Goal: Complete application form

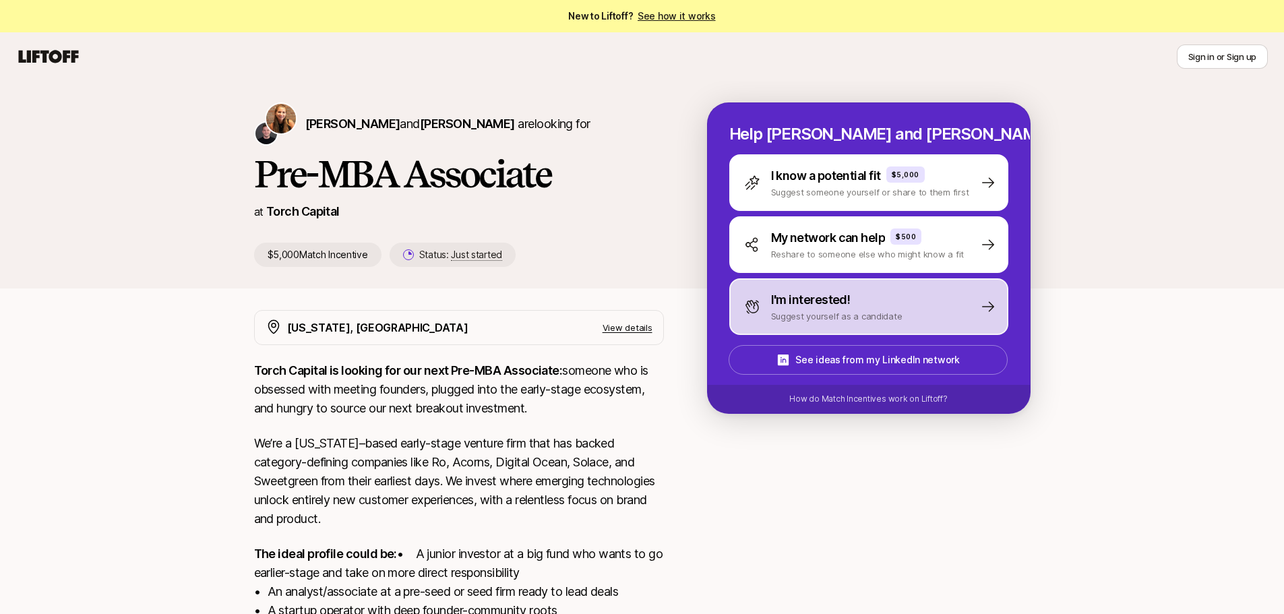
click at [910, 324] on div "I'm interested! Suggest yourself as a candidate" at bounding box center [868, 306] width 279 height 57
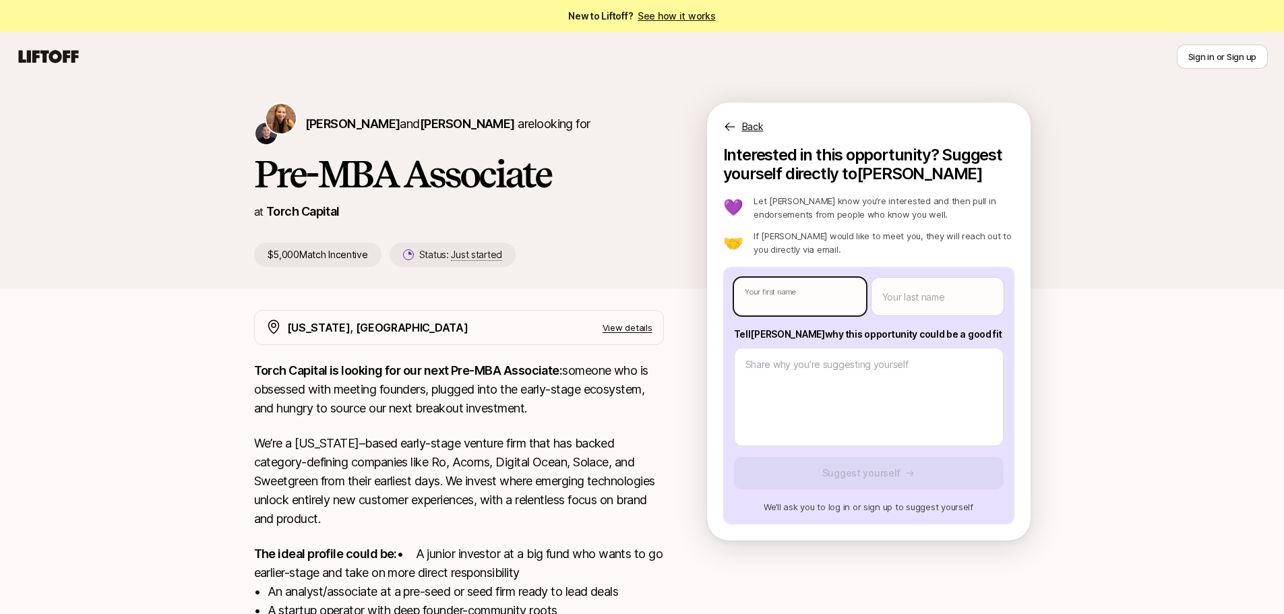
type textarea "x"
click at [787, 294] on body "New to Liftoff? See how it works Sign in or Sign up Sign in or Sign up [PERSON_…" at bounding box center [642, 307] width 1284 height 614
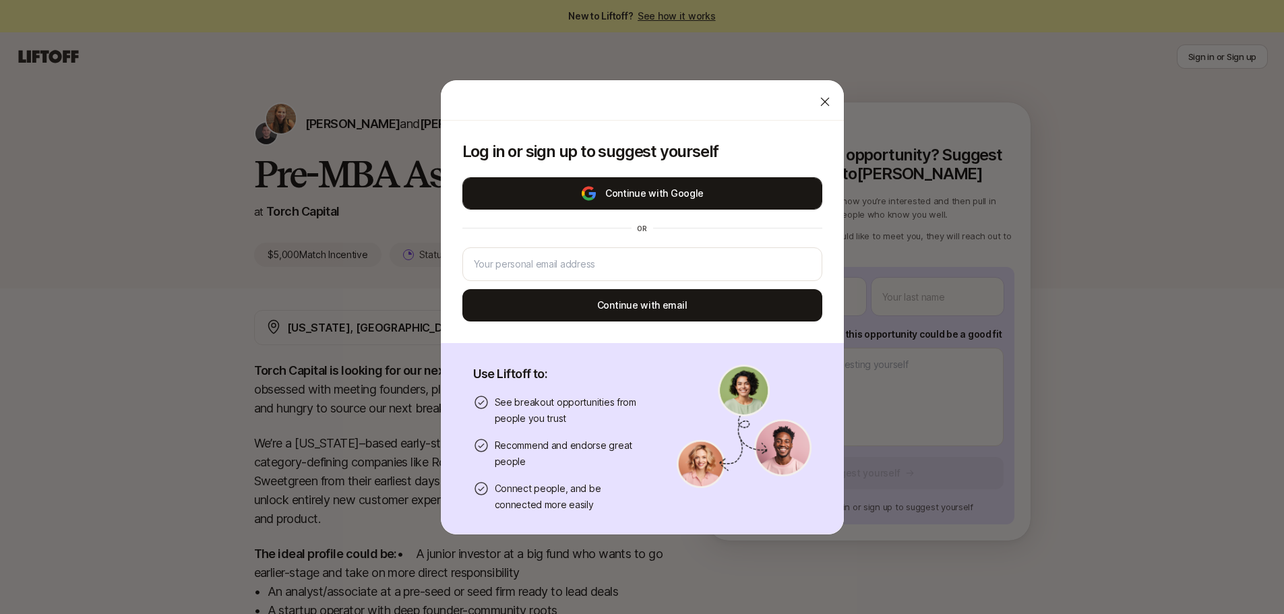
click at [668, 195] on button "Continue with Google" at bounding box center [642, 193] width 360 height 32
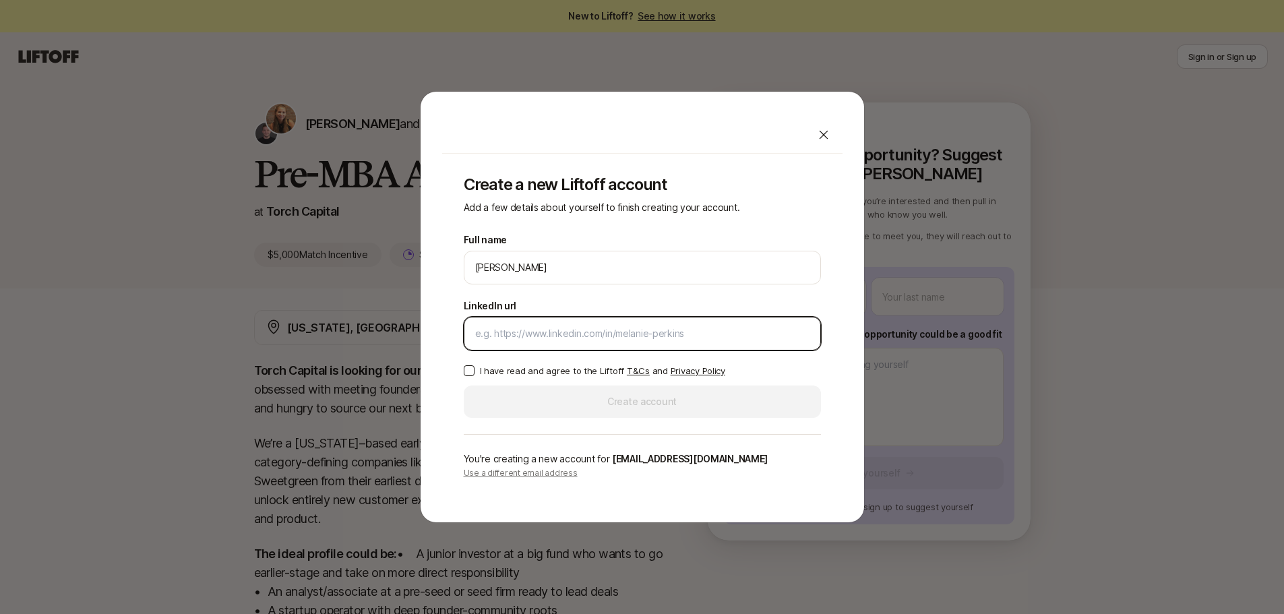
paste input "[URL][DOMAIN_NAME]"
type input "[URL][DOMAIN_NAME]"
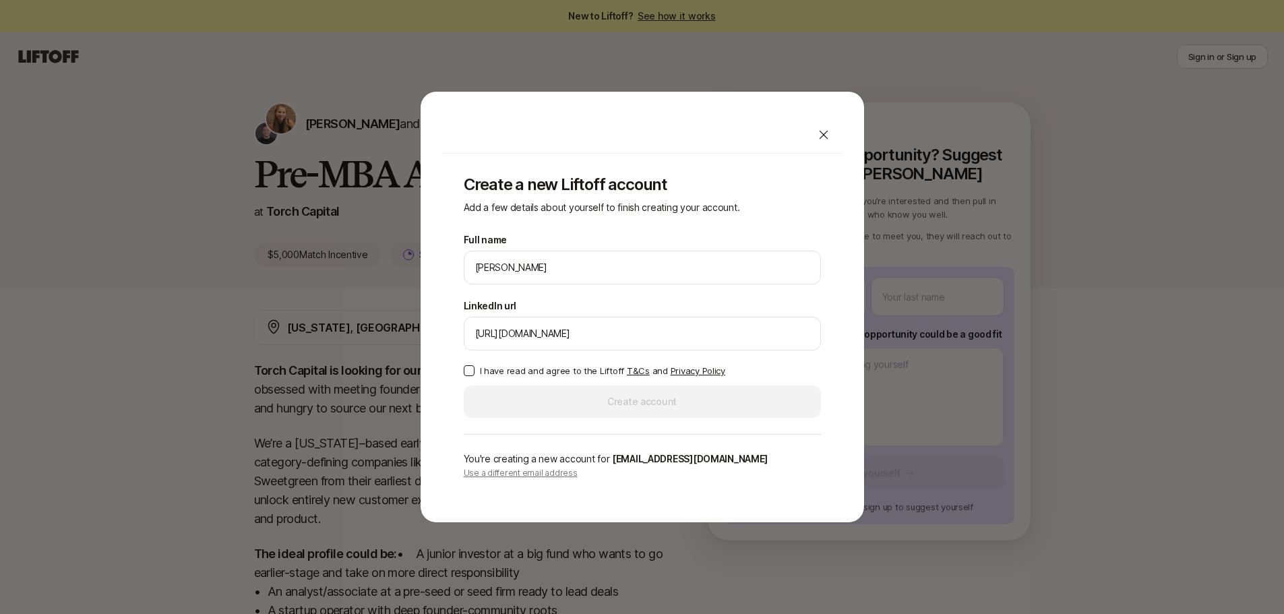
click at [530, 374] on p "I have read and agree to the Liftoff T&Cs and Privacy Policy" at bounding box center [602, 370] width 245 height 13
click at [474, 374] on button "I have read and agree to the Liftoff T&Cs and Privacy Policy" at bounding box center [469, 370] width 11 height 11
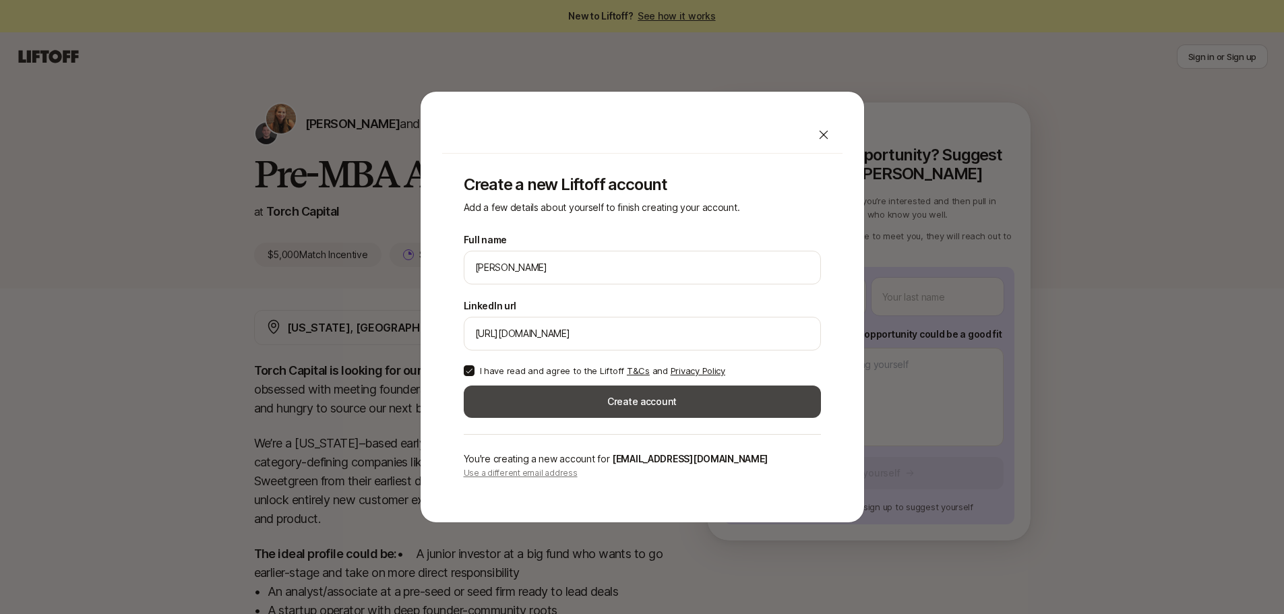
click at [565, 396] on button "Create account" at bounding box center [642, 401] width 357 height 32
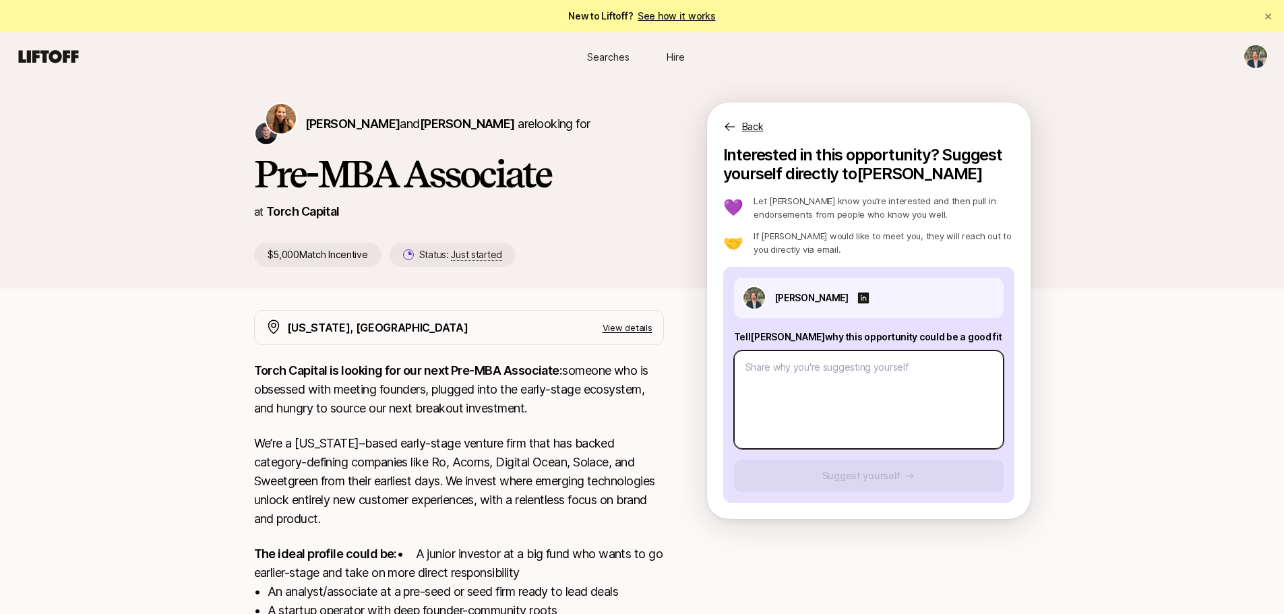
click at [937, 365] on textarea at bounding box center [869, 399] width 270 height 98
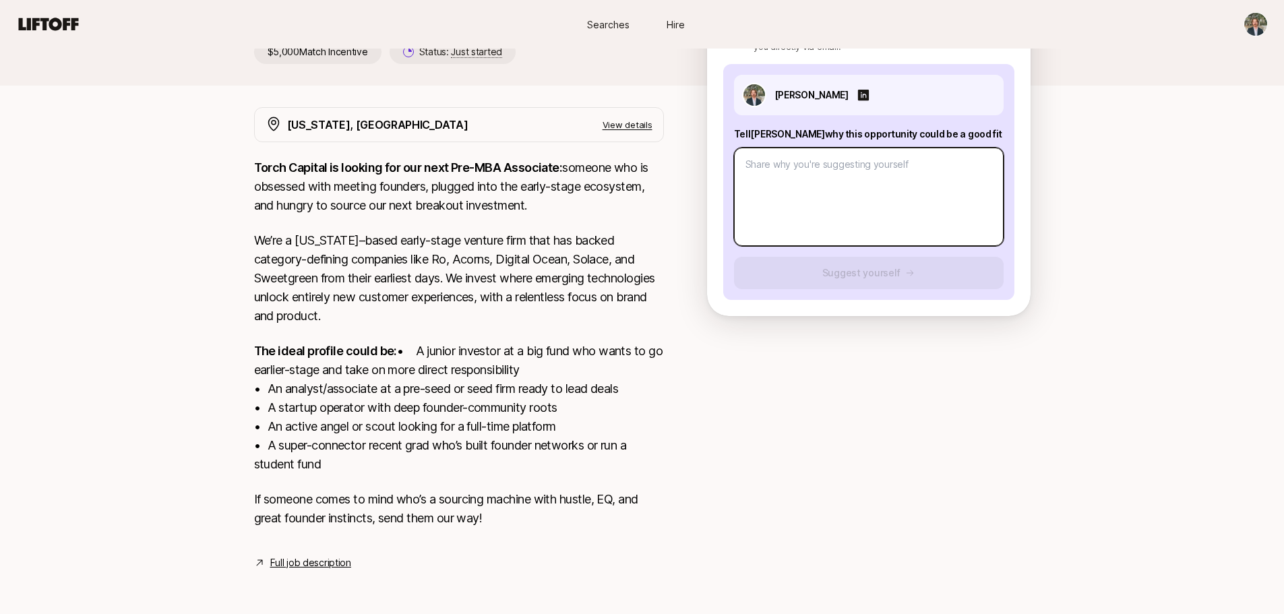
scroll to position [222, 0]
click at [847, 158] on textarea at bounding box center [869, 197] width 270 height 98
paste textarea "1. What investment thesis are you most excited about? 2. What are three compani…"
type textarea "x"
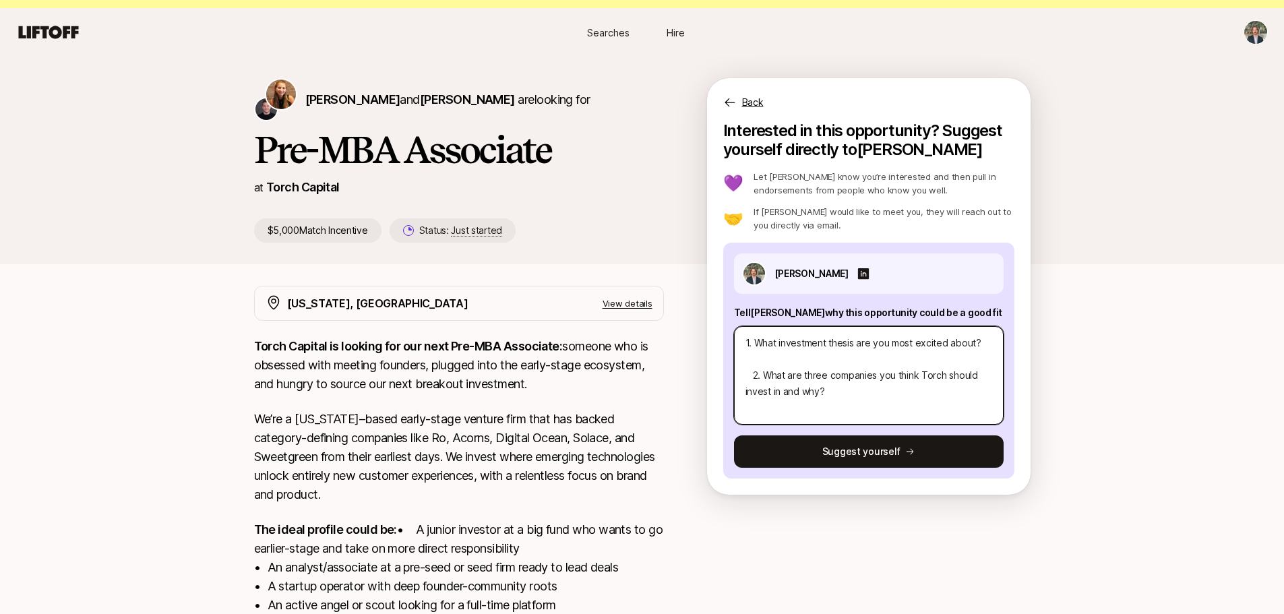
scroll to position [20, 0]
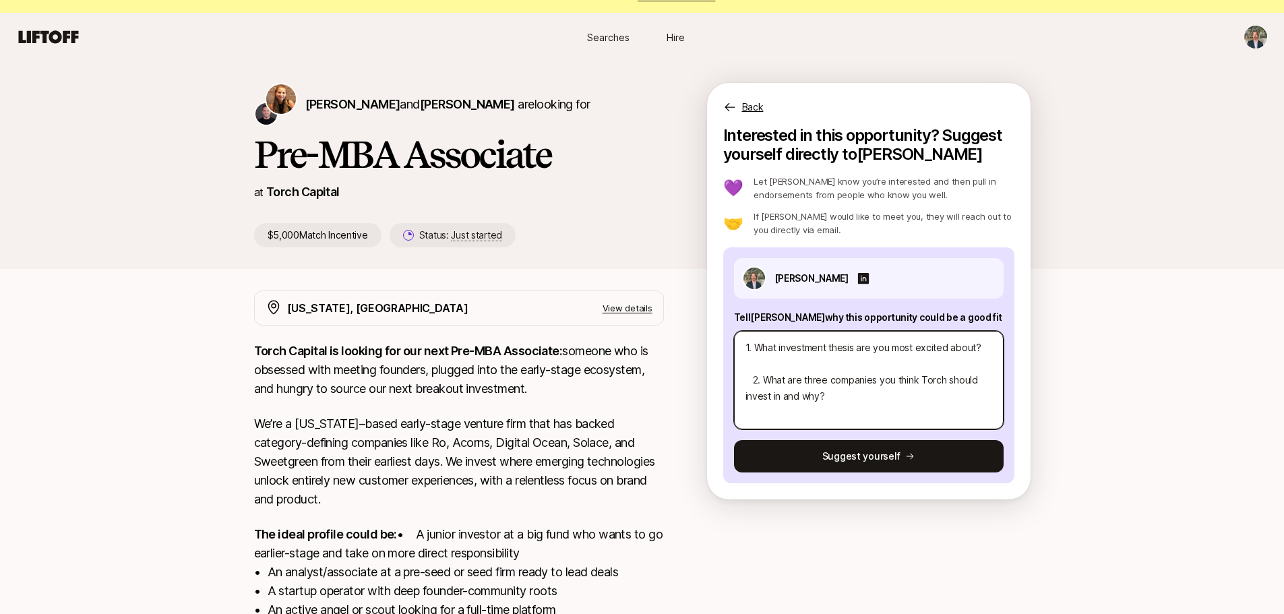
drag, startPoint x: 787, startPoint y: 367, endPoint x: 749, endPoint y: 355, distance: 40.3
click at [749, 355] on textarea "1. What investment thesis are you most excited about? 2. What are three compani…" at bounding box center [869, 380] width 270 height 98
type textarea "1. What investment thesis are you most excited about? 2. What are three compani…"
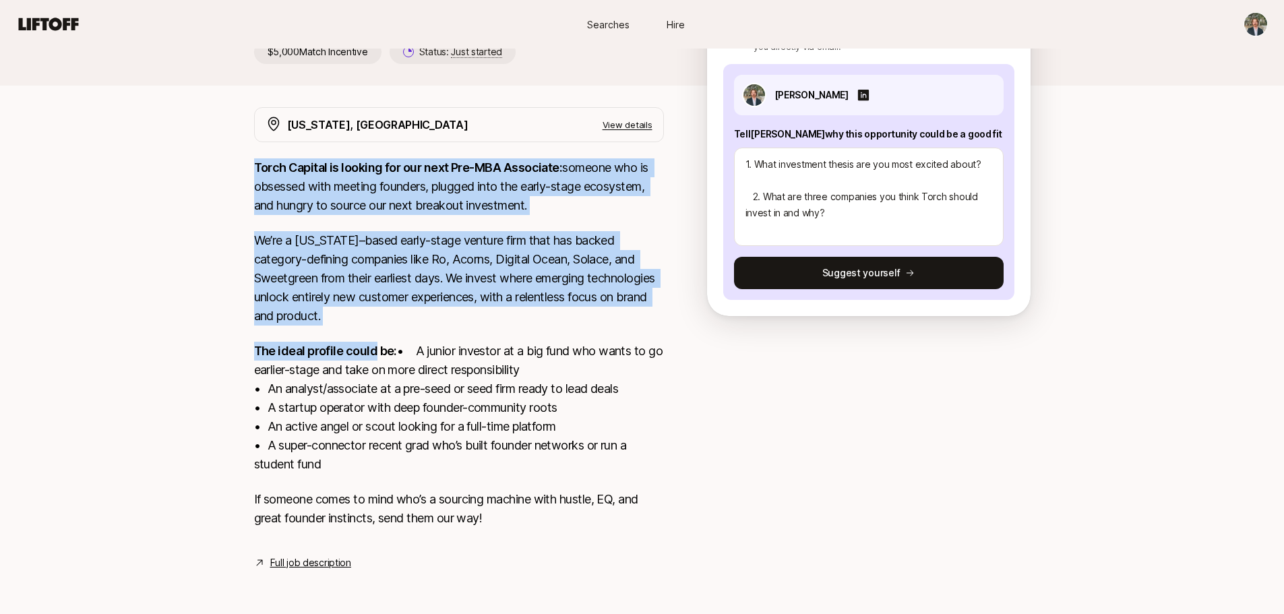
scroll to position [222, 0]
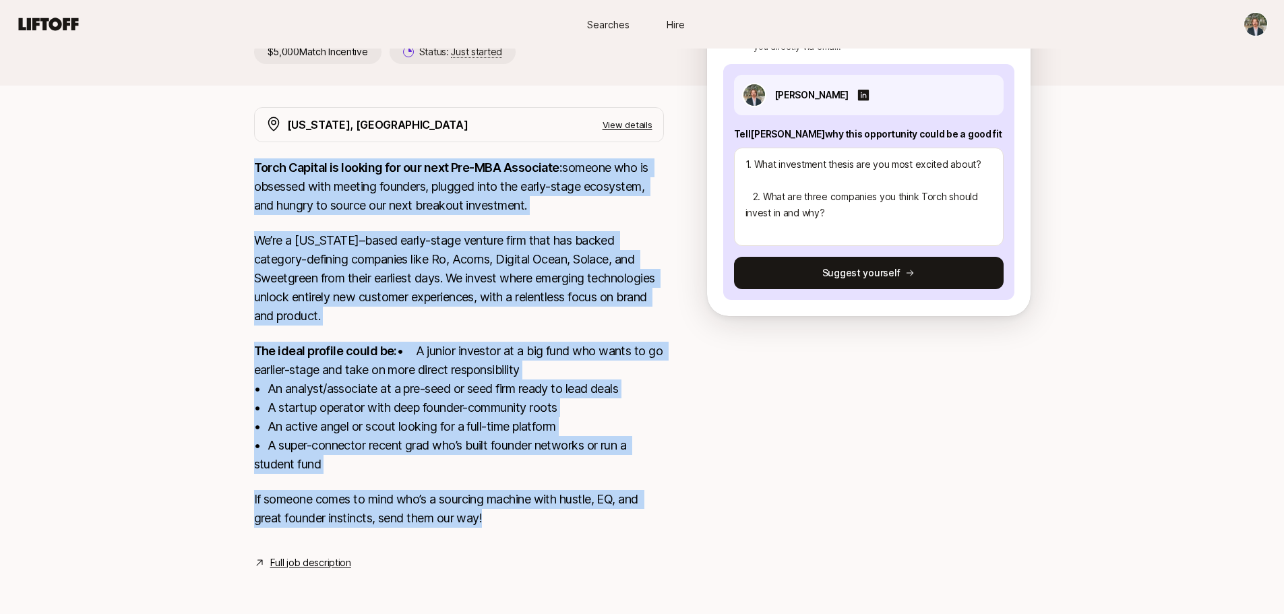
drag, startPoint x: 255, startPoint y: 218, endPoint x: 511, endPoint y: 537, distance: 408.9
click at [511, 537] on div "Torch Capital is looking for our next Pre-MBA Associate: someone who is obsesse…" at bounding box center [459, 350] width 410 height 385
copy div "Lorem Ipsumdo si ametcon adi eli sedd Eiu-TEM Incididun: utlabor etd ma aliquae…"
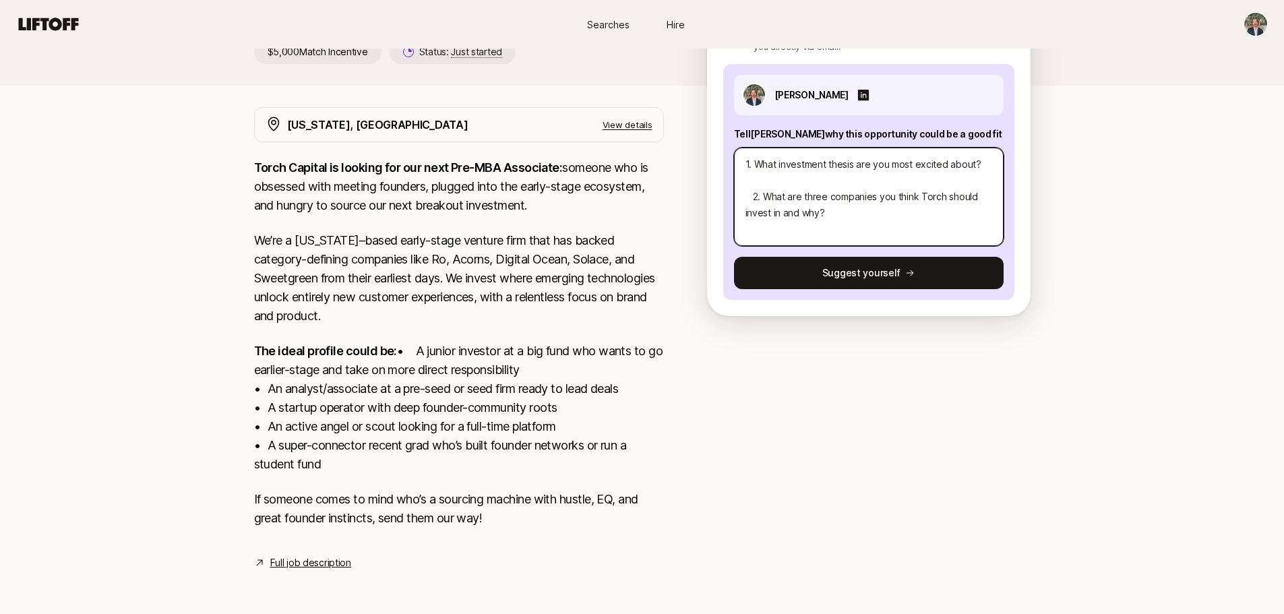
drag, startPoint x: 867, startPoint y: 210, endPoint x: 752, endPoint y: 137, distance: 136.3
click at [752, 148] on textarea "1. What investment thesis are you most excited about? 2. What are three compani…" at bounding box center [869, 197] width 270 height 98
drag, startPoint x: 833, startPoint y: 153, endPoint x: 834, endPoint y: 162, distance: 9.5
click at [833, 154] on textarea "1. What investment thesis are you most excited about? 2. What are three compani…" at bounding box center [869, 197] width 270 height 98
click at [830, 165] on textarea "1. What investment thesis are you most excited about? 2. What are three compani…" at bounding box center [869, 197] width 270 height 98
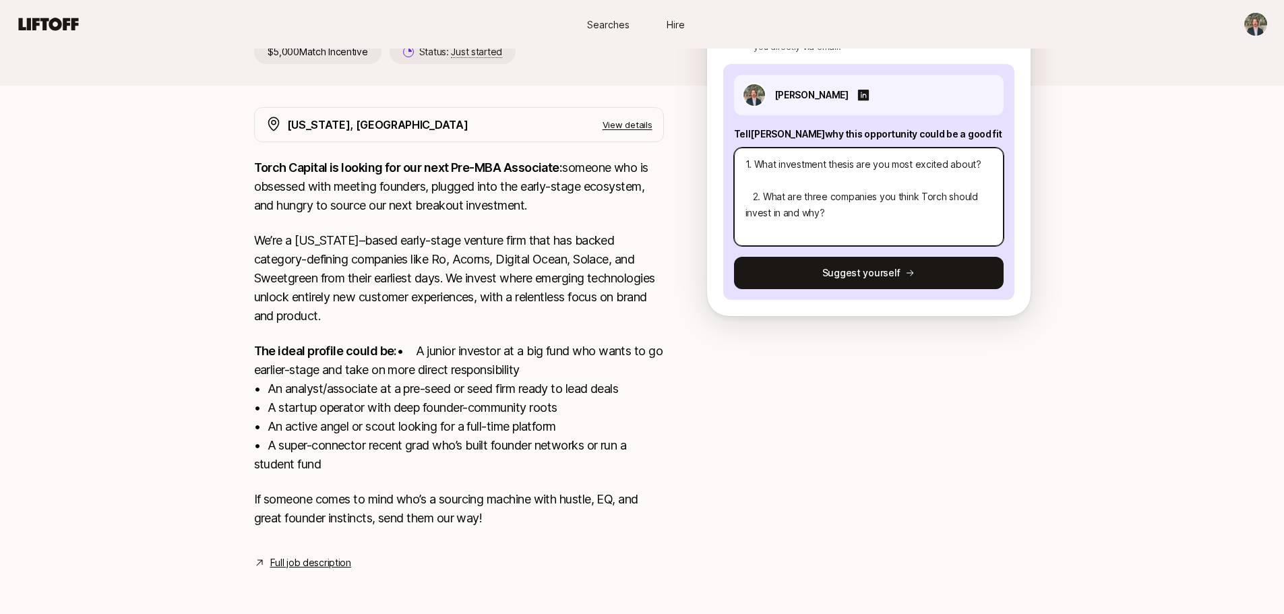
type textarea "x"
type textarea "1. What investment thesis are you most excited about? 2. What are three compani…"
paste textarea "I am most excited about the rise of the “Invisible Infrastructure of Consumer A…"
type textarea "x"
type textarea "5. Lore ipsumdolor sitame con adi elit seddoei tempo? I ut labo etdolor magna a…"
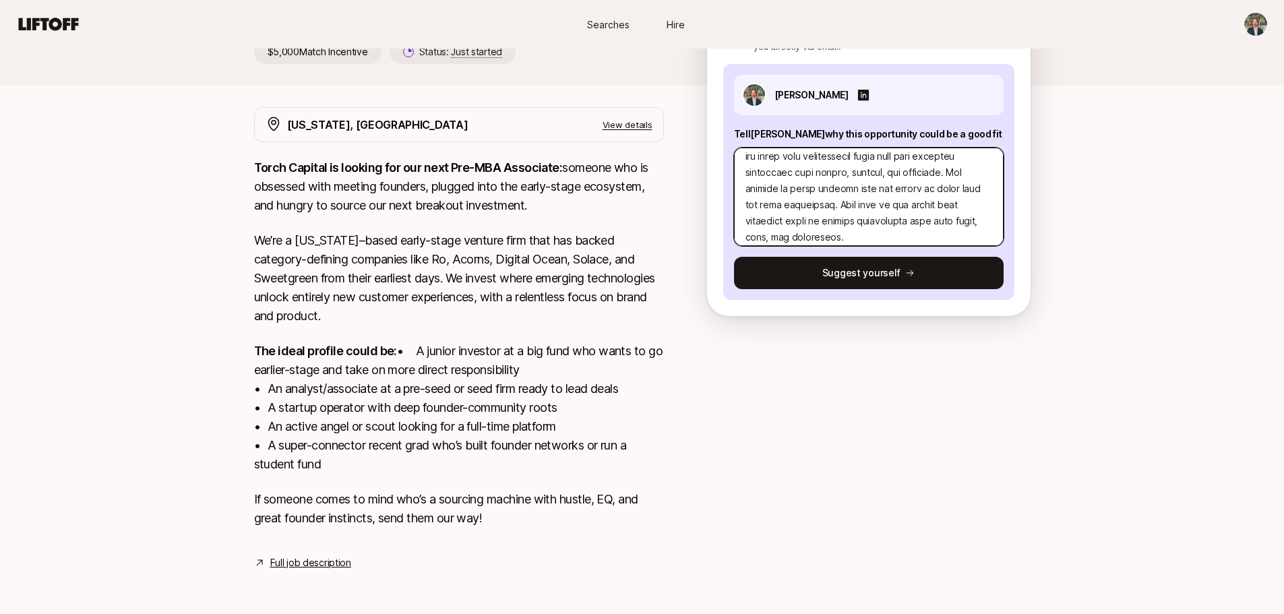
scroll to position [0, 0]
click at [783, 161] on textarea at bounding box center [869, 197] width 270 height 98
type textarea "x"
type textarea "0. Lore ipsumdolor sitame con adi elit seddoei tempo? I ut labo etdolor magna a…"
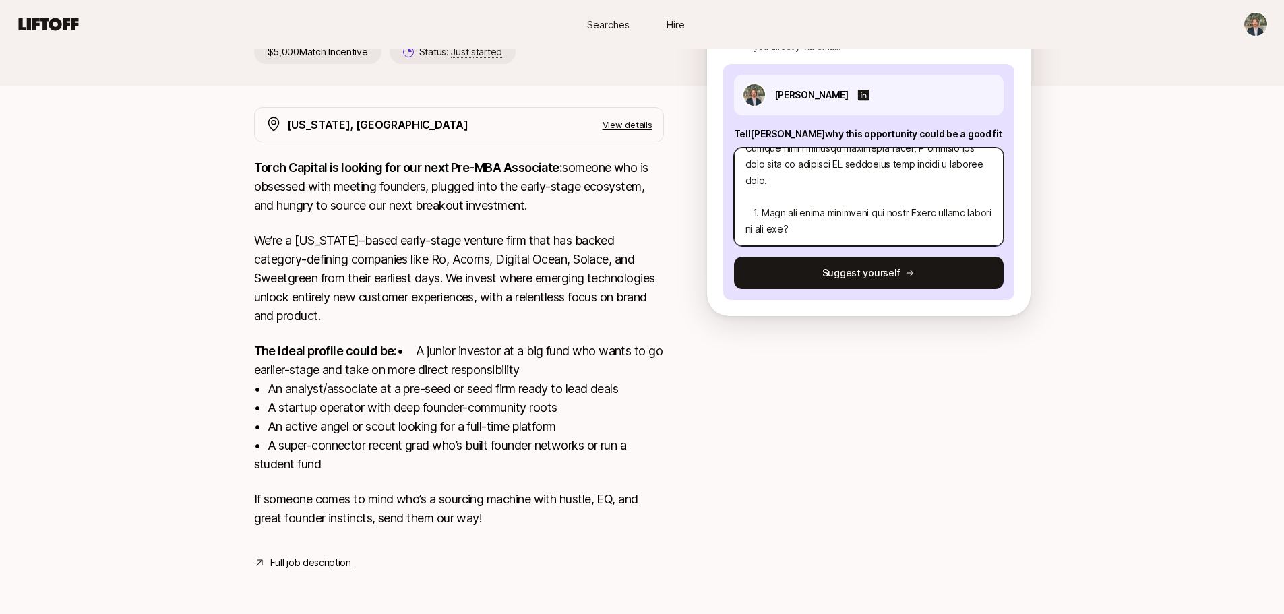
click at [875, 206] on textarea at bounding box center [869, 197] width 270 height 98
type textarea "x"
type textarea "0. Lore ipsumdolor sitame con adi elit seddoei tempo? I ut labo etdolor magna a…"
paste textarea "Lore Ipsu do si ametcons adipisc elit seddo eiusmo tempor IN-utlabo etdoloremag…"
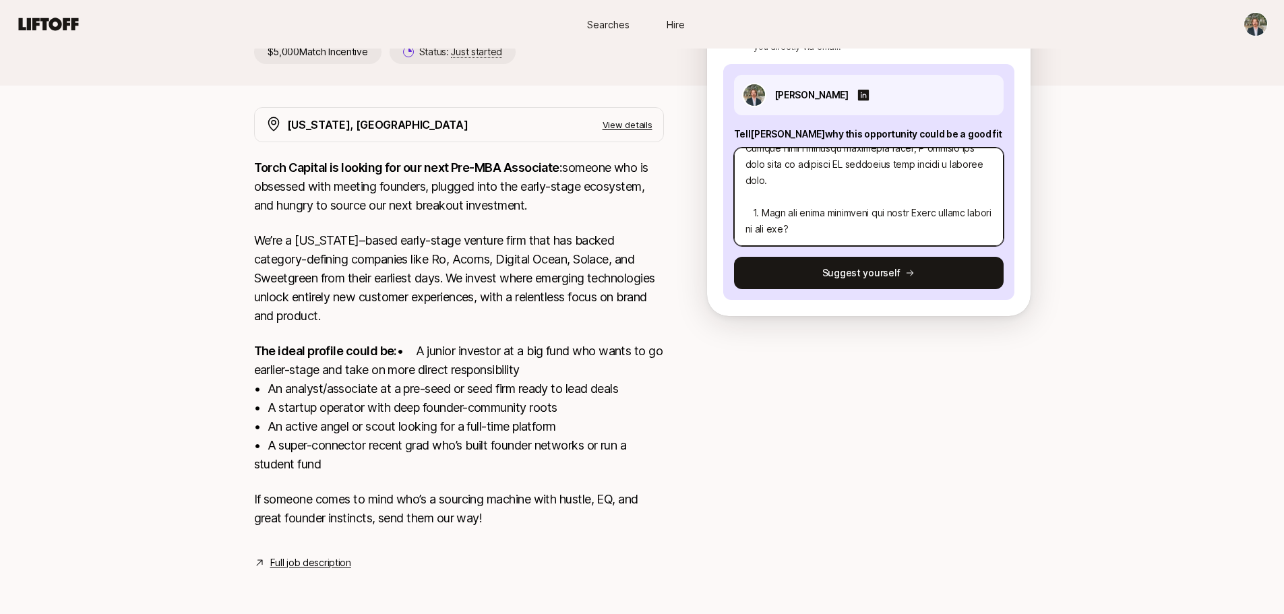
type textarea "x"
type textarea "0. Lore ipsumdolor sitame con adi elit seddoei tempo? I ut labo etdolor magna a…"
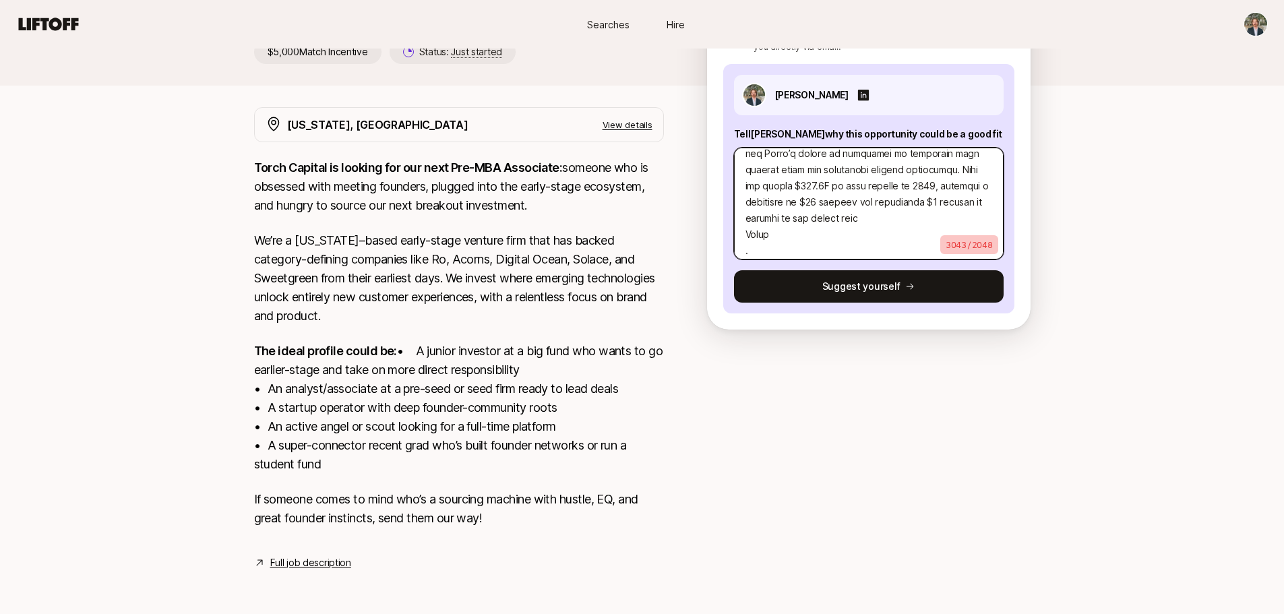
scroll to position [580, 0]
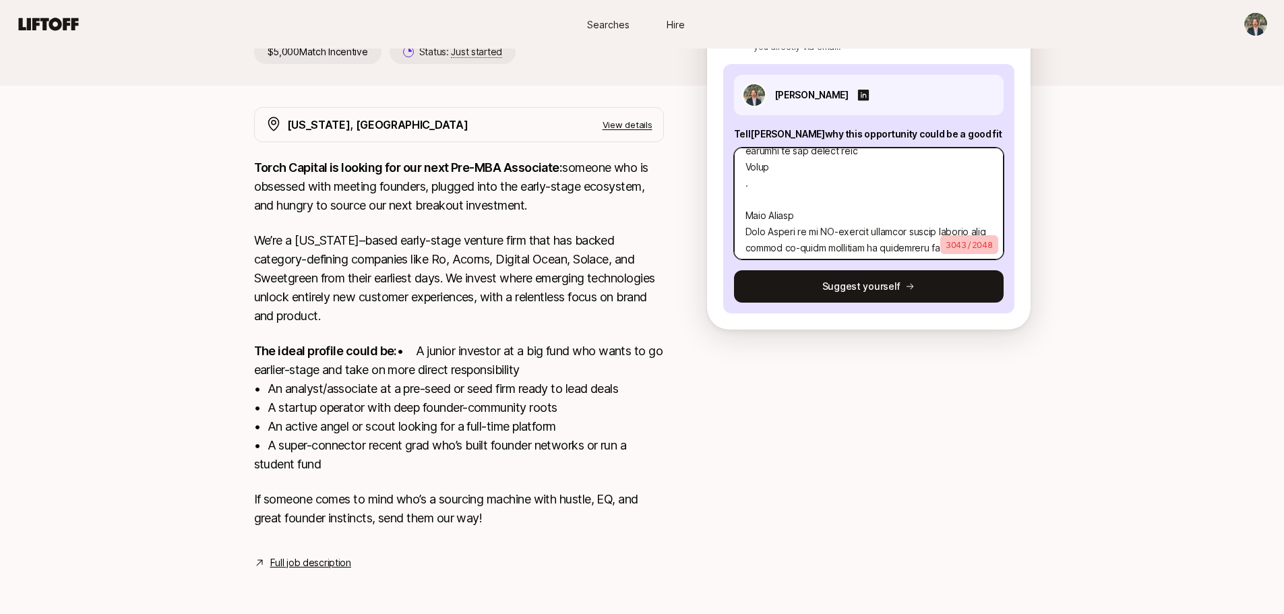
click at [785, 206] on textarea at bounding box center [869, 204] width 270 height 112
type textarea "x"
type textarea "0. Lore ipsumdolor sitame con adi elit seddoei tempo? I ut labo etdolor magna a…"
type textarea "x"
type textarea "0. Lore ipsumdolor sitame con adi elit seddoei tempo? I ut labo etdolor magna a…"
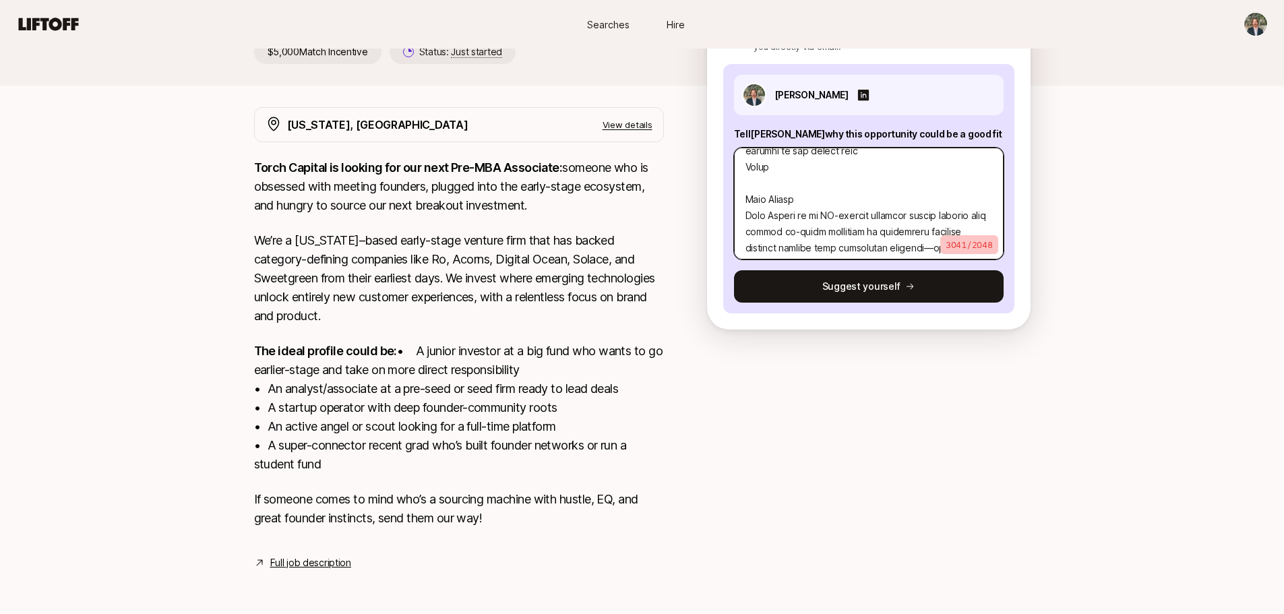
type textarea "x"
type textarea "0. Lore ipsumdolor sitame con adi elit seddoei tempo? I ut labo etdolor magna a…"
type textarea "x"
type textarea "0. Lore ipsumdolor sitame con adi elit seddoei tempo? I ut labo etdolor magna a…"
type textarea "x"
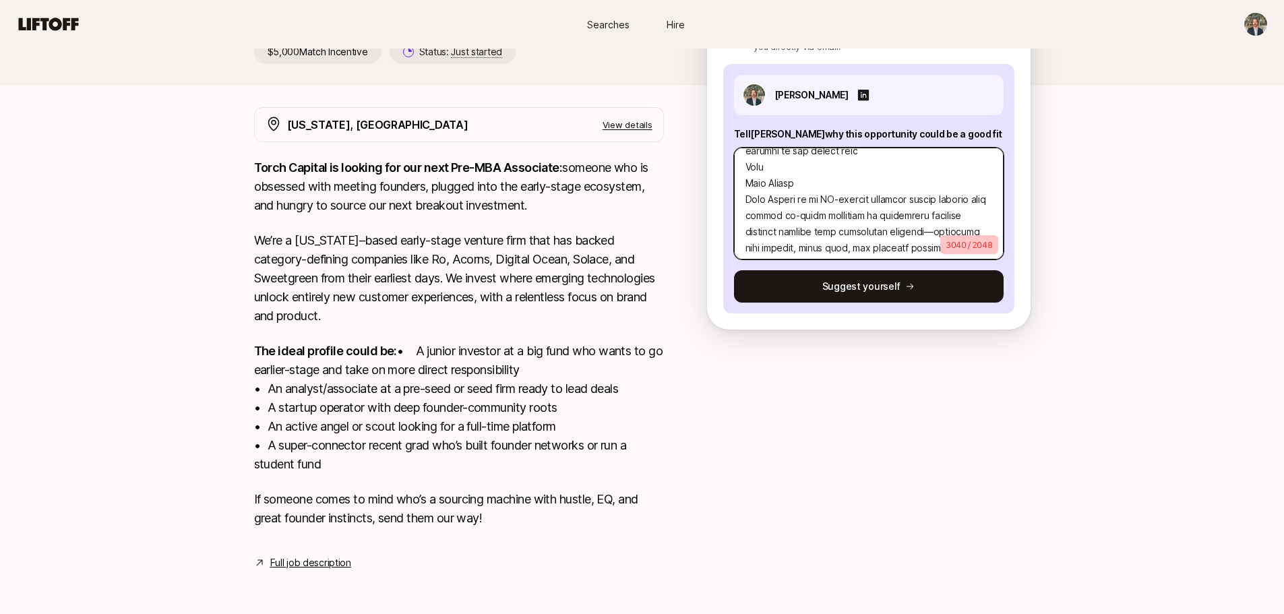
type textarea "0. Lore ipsumdolor sitame con adi elit seddoei tempo? I ut labo etdolor magna a…"
type textarea "x"
type textarea "0. Lore ipsumdolor sitame con adi elit seddoei tempo? I ut labo etdolor magna a…"
type textarea "x"
type textarea "0. Lore ipsumdolor sitame con adi elit seddoei tempo? I ut labo etdolor magna a…"
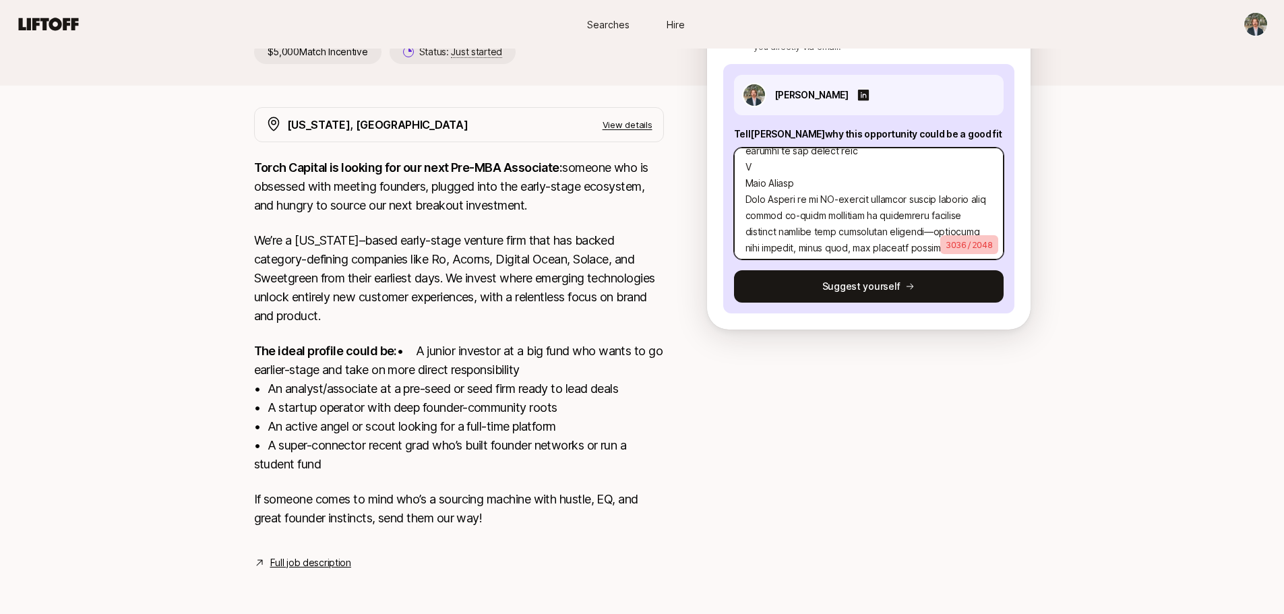
type textarea "x"
type textarea "0. Lore ipsumdolor sitame con adi elit seddoei tempo? I ut labo etdolor magna a…"
type textarea "x"
type textarea "0. Lore ipsumdolor sitame con adi elit seddoei tempo? I ut labo etdolor magna a…"
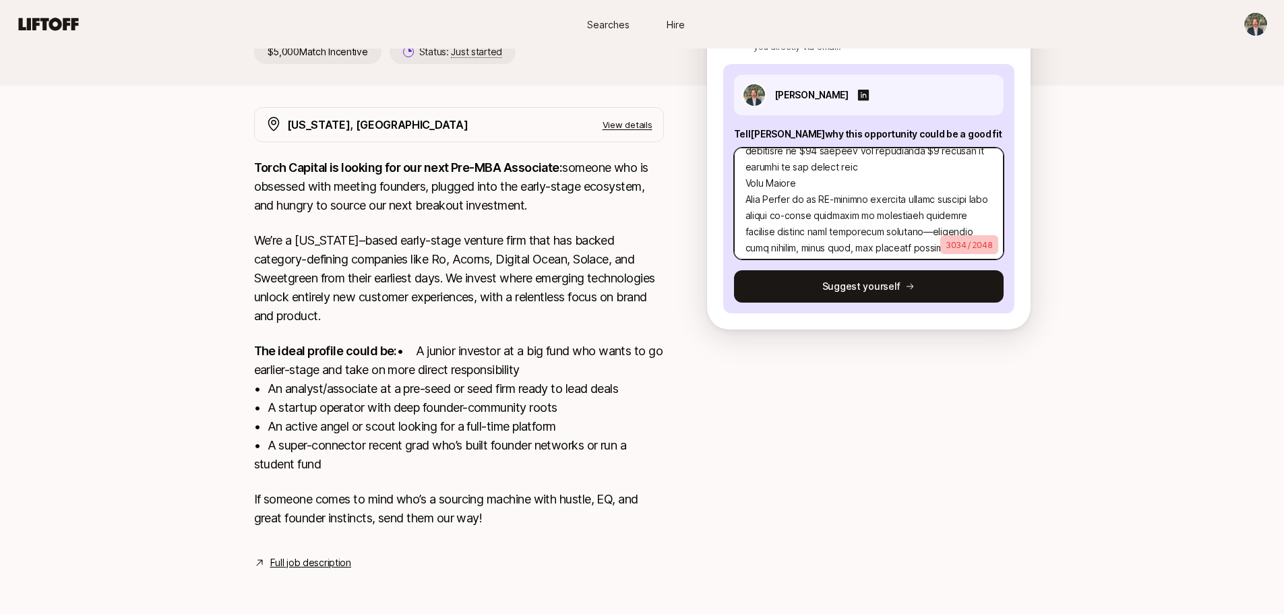
type textarea "x"
type textarea "0. Lore ipsumdolor sitame con adi elit seddoei tempo? I ut labo etdolor magna a…"
type textarea "x"
type textarea "0. Lore ipsumdolor sitame con adi elit seddoei tempo? I ut labo etdolor magna a…"
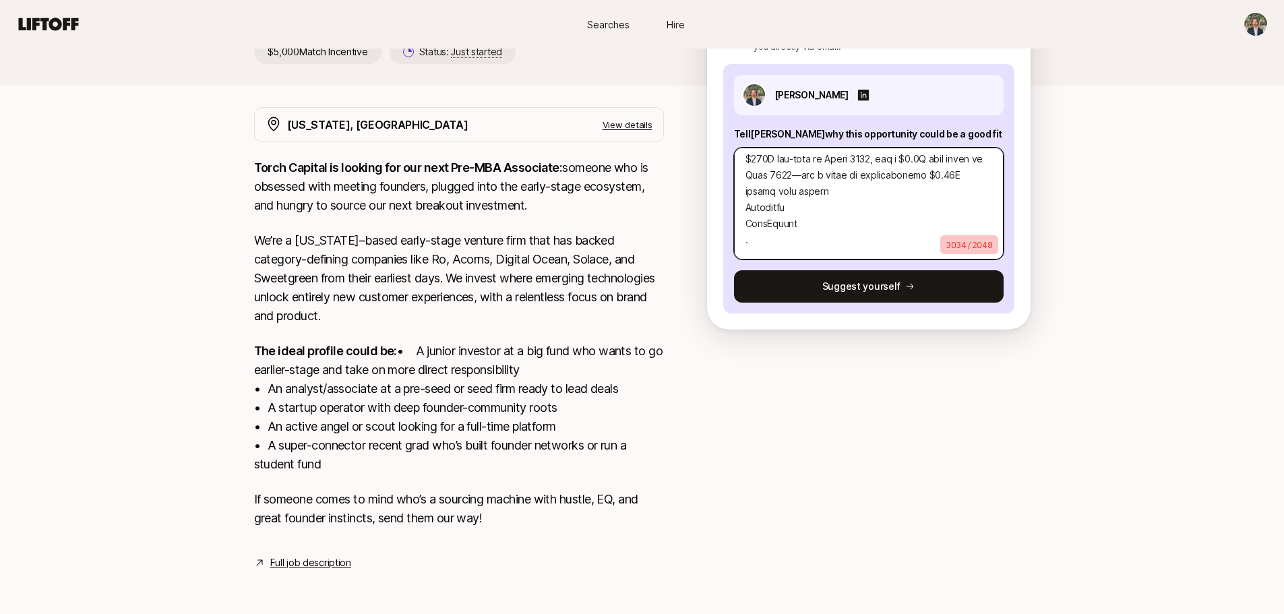
scroll to position [833, 0]
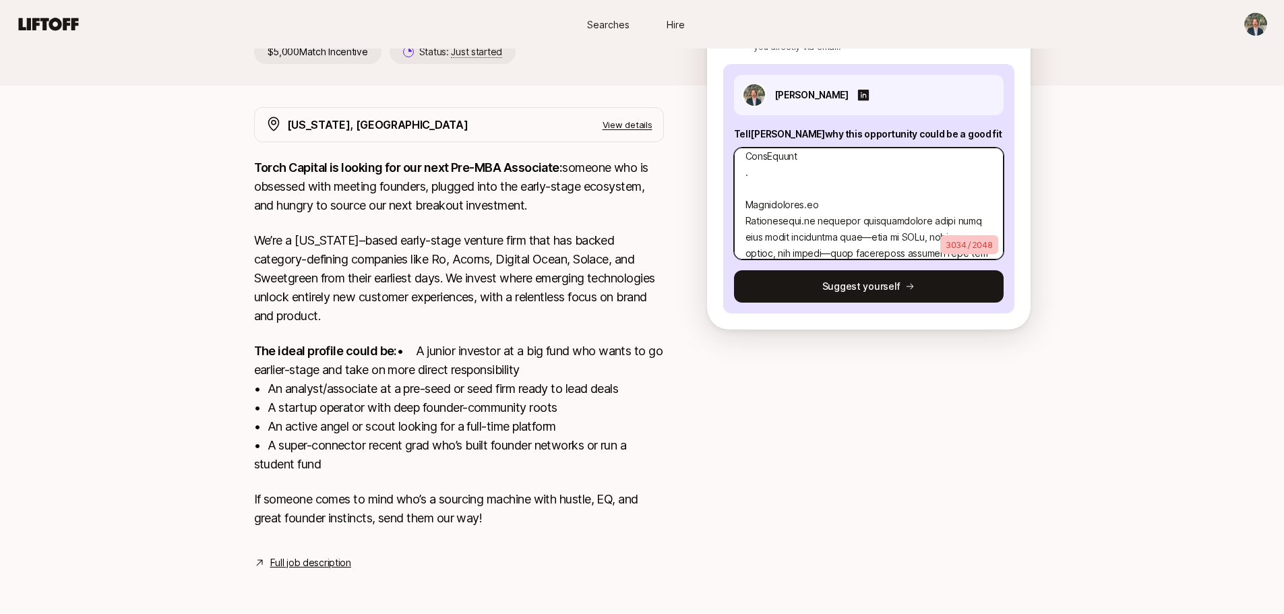
click at [822, 162] on textarea at bounding box center [869, 204] width 270 height 112
type textarea "x"
type textarea "0. Lore ipsumdolor sitame con adi elit seddoei tempo? I ut labo etdolor magna a…"
type textarea "x"
type textarea "0. Lore ipsumdolor sitame con adi elit seddoei tempo? I ut labo etdolor magna a…"
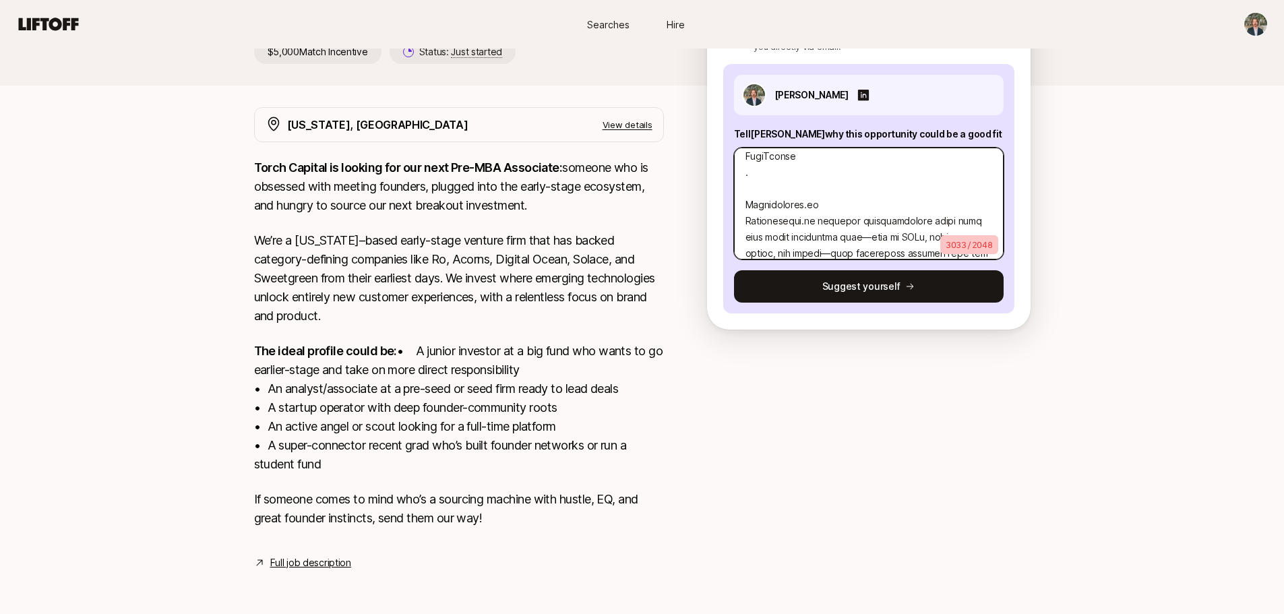
type textarea "x"
type textarea "0. Lore ipsumdolor sitame con adi elit seddoei tempo? I ut labo etdolor magna a…"
type textarea "x"
type textarea "0. Lore ipsumdolor sitame con adi elit seddoei tempo? I ut labo etdolor magna a…"
type textarea "x"
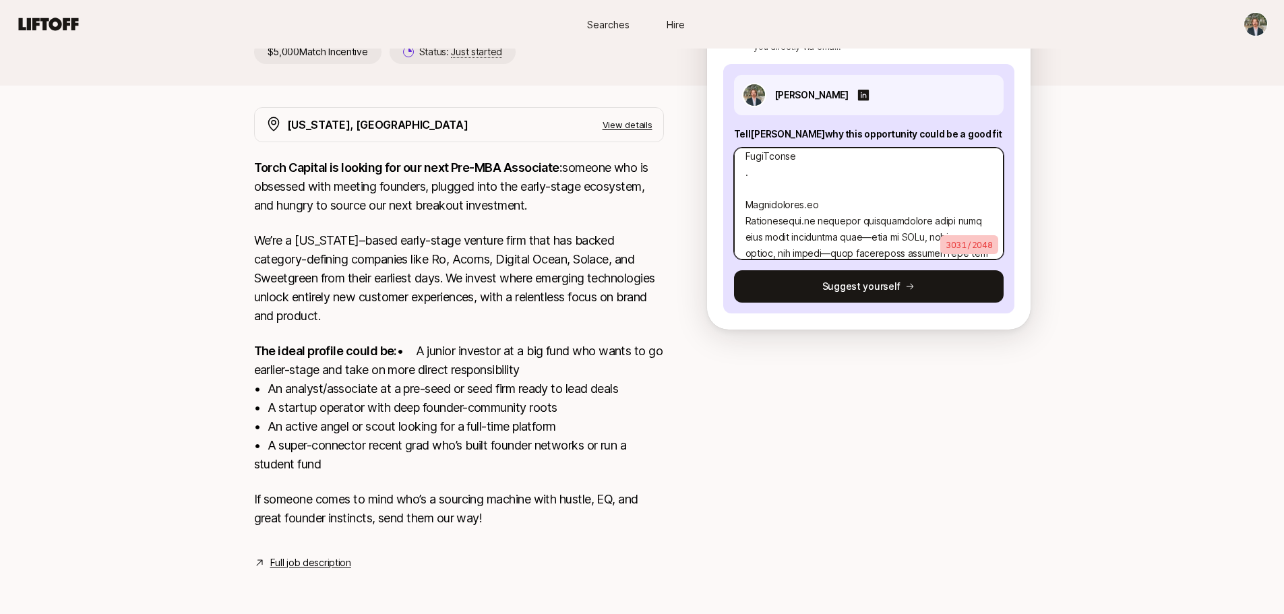
type textarea "0. Lore ipsumdolor sitame con adi elit seddoei tempo? I ut labo etdolor magna a…"
type textarea "x"
type textarea "0. Lore ipsumdolor sitame con adi elit seddoei tempo? I ut labo etdolor magna a…"
type textarea "x"
type textarea "0. Lore ipsumdolor sitame con adi elit seddoei tempo? I ut labo etdolor magna a…"
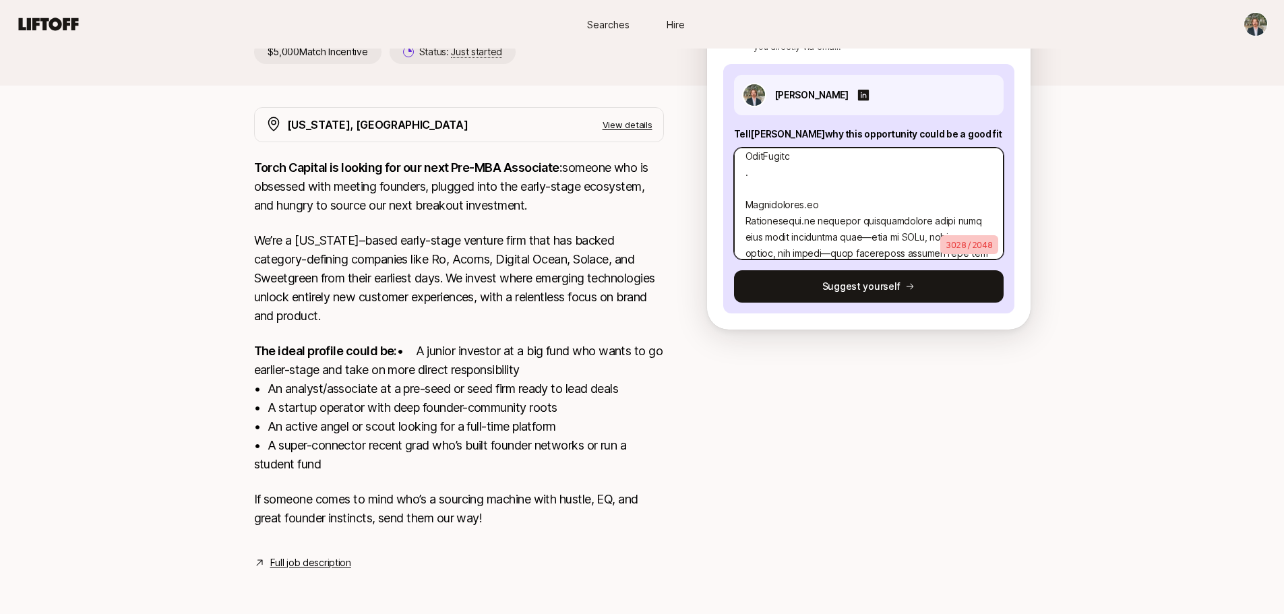
type textarea "x"
type textarea "0. Lore ipsumdolor sitame con adi elit seddoei tempo? I ut labo etdolor magna a…"
type textarea "x"
type textarea "0. Lore ipsumdolor sitame con adi elit seddoei tempo? I ut labo etdolor magna a…"
type textarea "x"
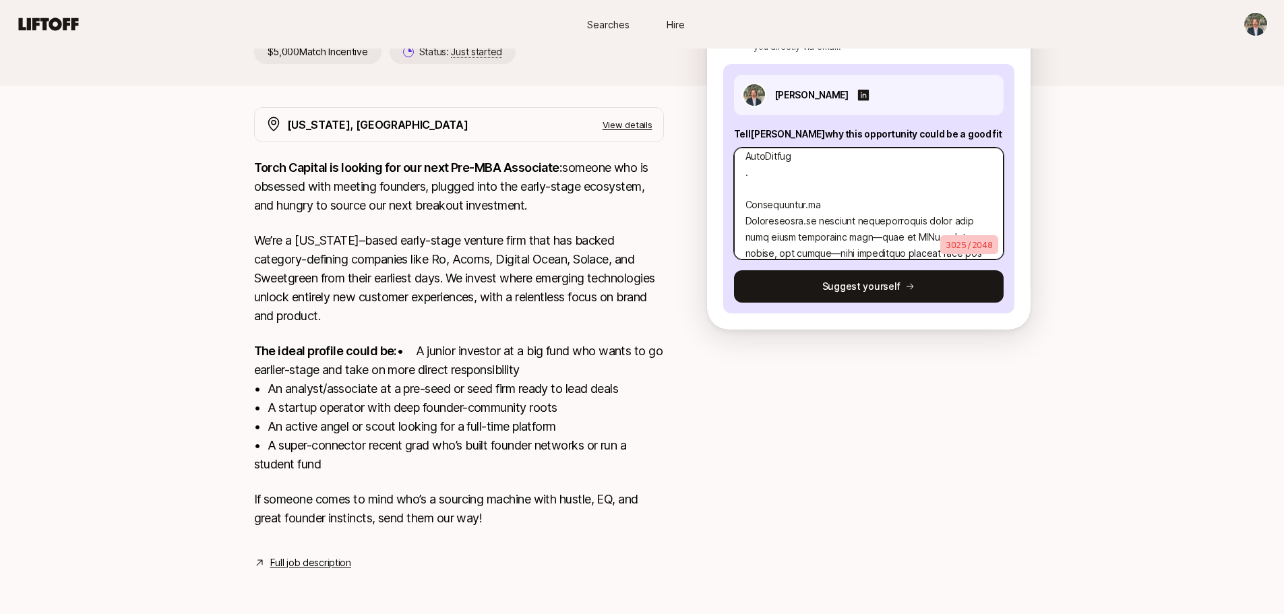
type textarea "0. Lore ipsumdolor sitame con adi elit seddoei tempo? I ut labo etdolor magna a…"
type textarea "x"
type textarea "0. Lore ipsumdolor sitame con adi elit seddoei tempo? I ut labo etdolor magna a…"
type textarea "x"
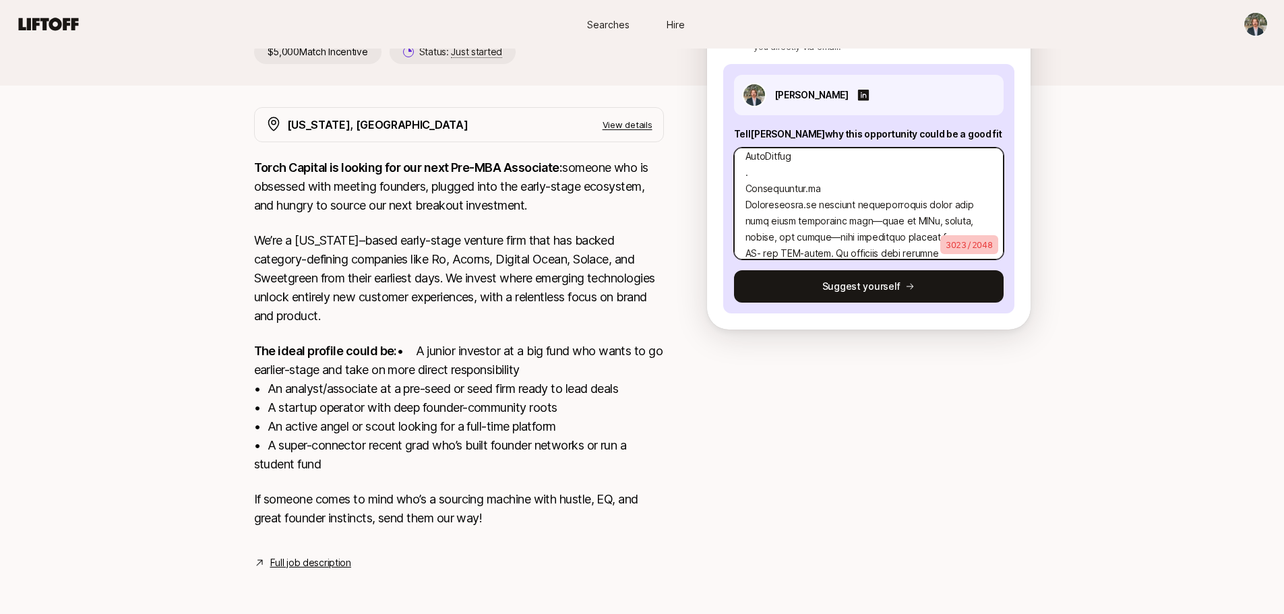
type textarea "0. Lore ipsumdolor sitame con adi elit seddoei tempo? I ut labo etdolor magna a…"
type textarea "x"
type textarea "0. Lore ipsumdolor sitame con adi elit seddoei tempo? I ut labo etdolor magna a…"
type textarea "x"
type textarea "0. Lore ipsumdolor sitame con adi elit seddoei tempo? I ut labo etdolor magna a…"
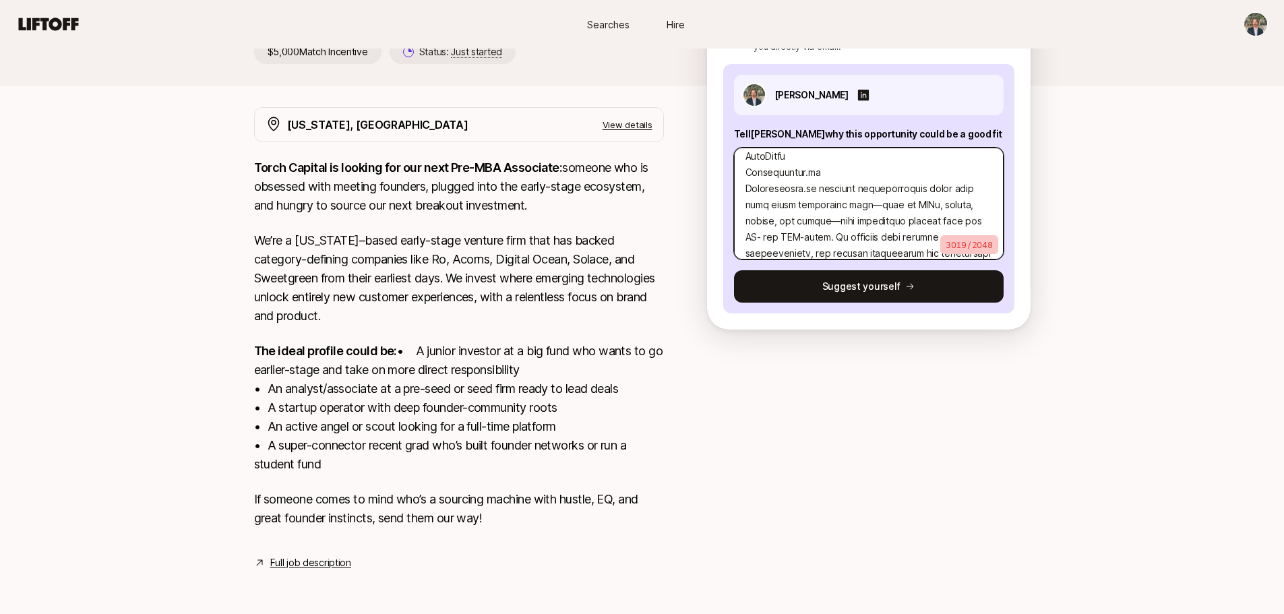
type textarea "x"
type textarea "0. Lore ipsumdolor sitame con adi elit seddoei tempo? I ut labo etdolor magna a…"
type textarea "x"
type textarea "0. Lore ipsumdolor sitame con adi elit seddoei tempo? I ut labo etdolor magna a…"
type textarea "x"
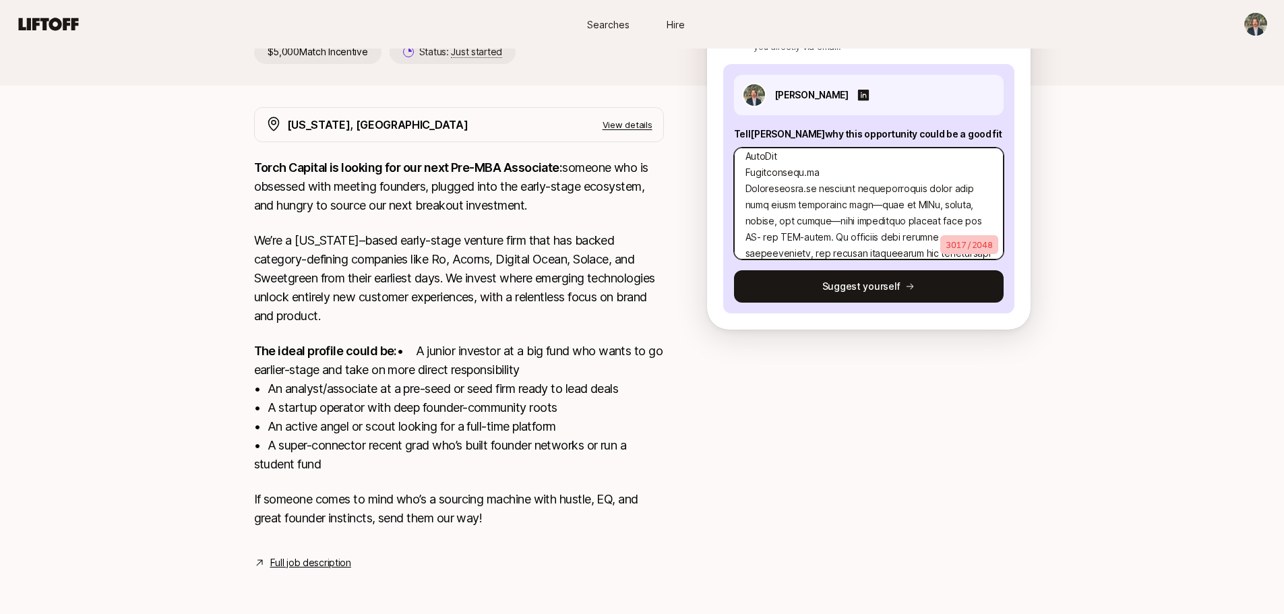
type textarea "0. Lore ipsumdolor sitame con adi elit seddoei tempo? I ut labo etdolor magna a…"
type textarea "x"
type textarea "0. Lore ipsumdolor sitame con adi elit seddoei tempo? I ut labo etdolor magna a…"
type textarea "x"
type textarea "0. Lore ipsumdolor sitame con adi elit seddoei tempo? I ut labo etdolor magna a…"
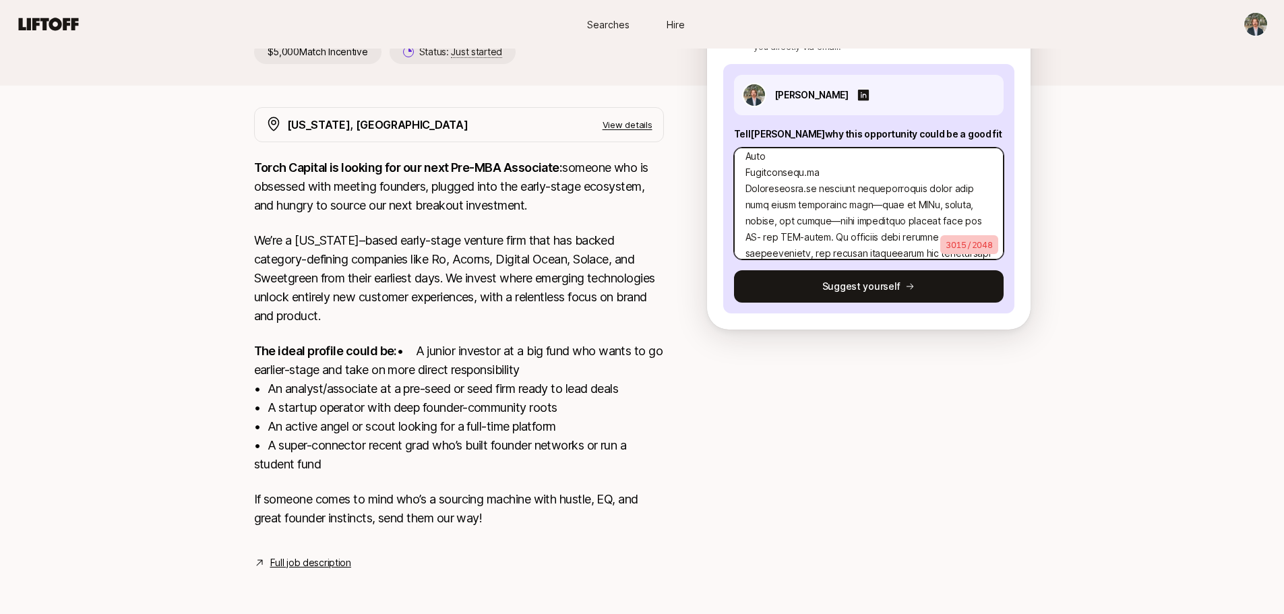
type textarea "x"
type textarea "0. Lore ipsumdolor sitame con adi elit seddoei tempo? I ut labo etdolor magna a…"
type textarea "x"
type textarea "0. Lore ipsumdolor sitame con adi elit seddoei tempo? I ut labo etdolor magna a…"
type textarea "x"
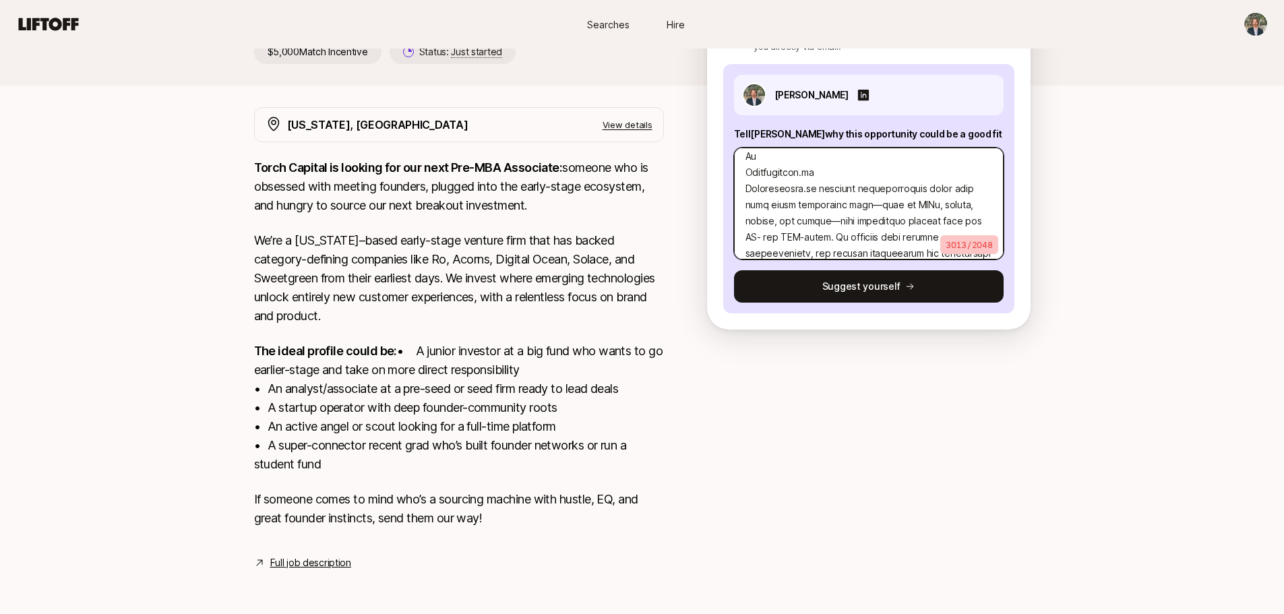
type textarea "0. Lore ipsumdolor sitame con adi elit seddoei tempo? I ut labo etdolor magna a…"
type textarea "x"
type textarea "0. Lore ipsumdolor sitame con adi elit seddoei tempo? I ut labo etdolor magna a…"
type textarea "x"
type textarea "0. Lore ipsumdolor sitame con adi elit seddoei tempo? I ut labo etdolor magna a…"
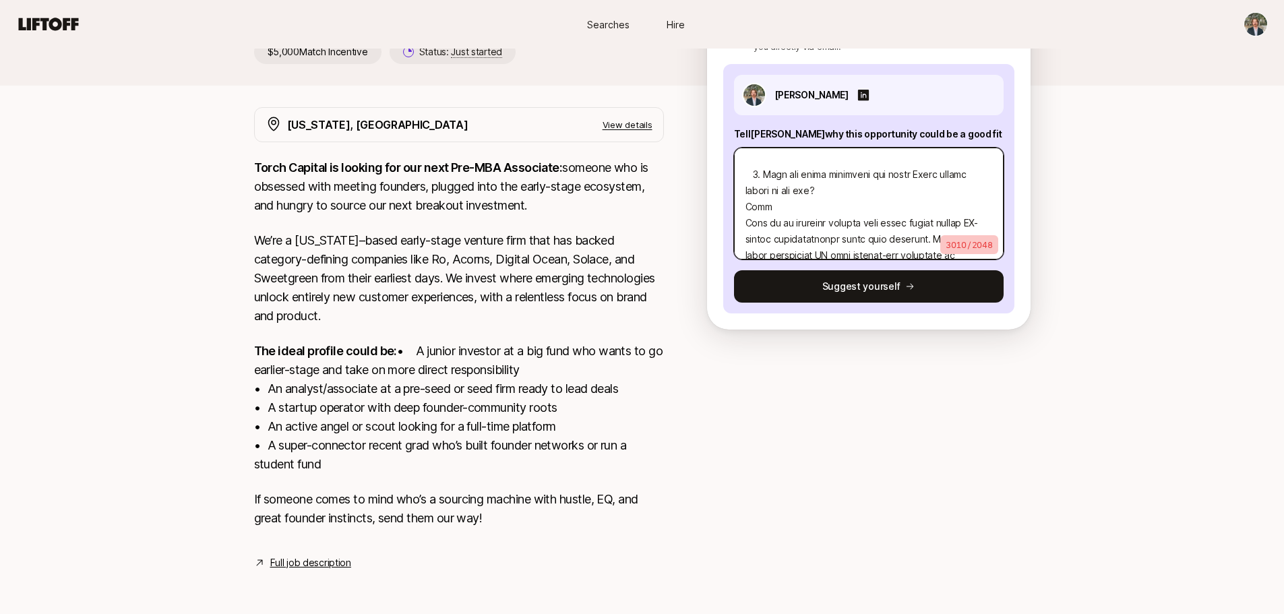
scroll to position [345, 0]
drag, startPoint x: 944, startPoint y: 206, endPoint x: 735, endPoint y: 212, distance: 209.7
click at [735, 212] on textarea at bounding box center [869, 204] width 270 height 112
drag, startPoint x: 889, startPoint y: 191, endPoint x: 742, endPoint y: 173, distance: 148.0
click at [742, 173] on textarea at bounding box center [869, 204] width 270 height 112
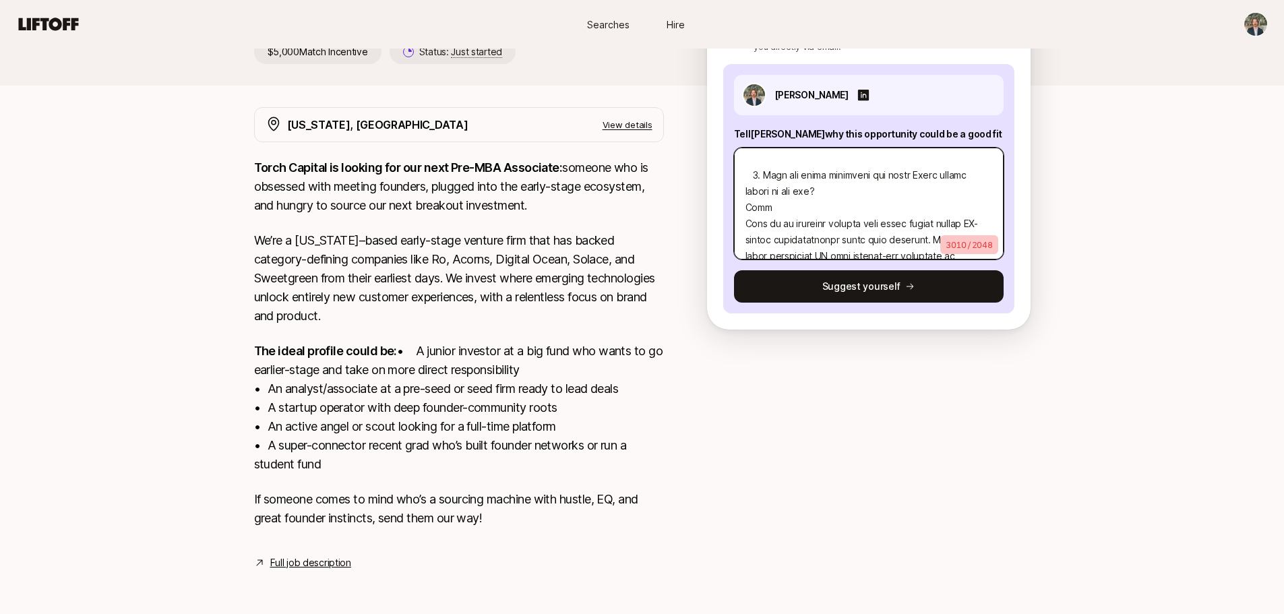
type textarea "x"
type textarea "0. Lore ipsumdolor sitame con adi elit seddoei tempo? I ut labo etdolor magna a…"
type textarea "x"
drag, startPoint x: 948, startPoint y: 207, endPoint x: 746, endPoint y: 199, distance: 201.6
click at [746, 199] on textarea at bounding box center [869, 204] width 270 height 112
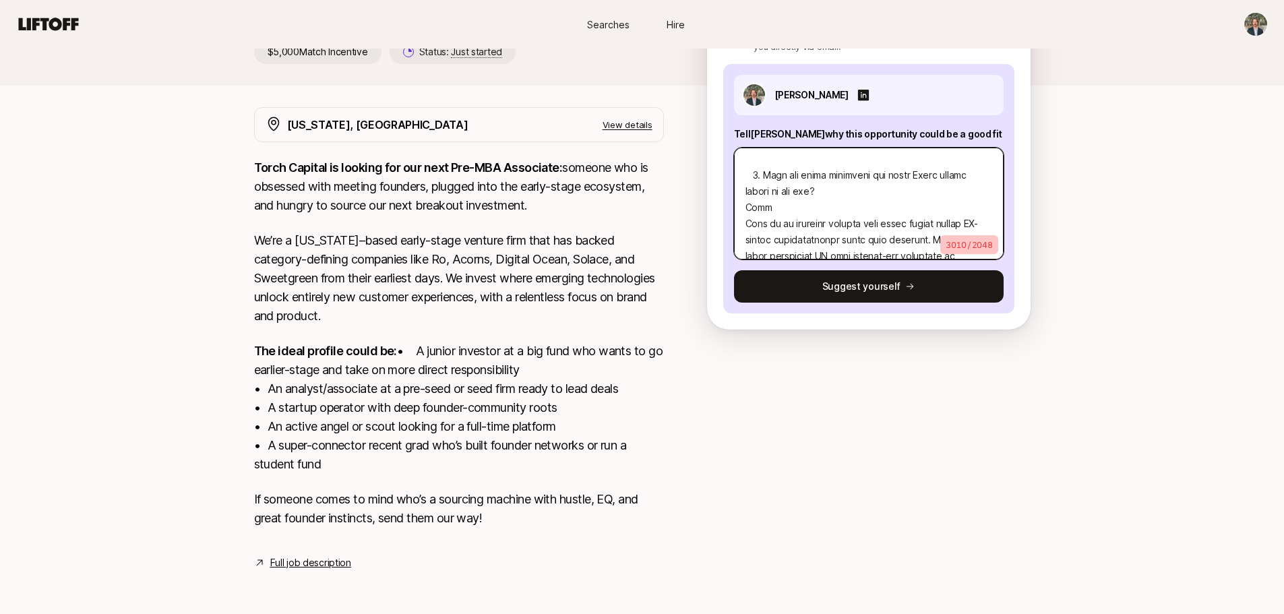
type textarea "0. Lore ipsumdolor sitame con adi elit seddoei tempo? I ut labo etdolor magna a…"
click at [766, 219] on textarea at bounding box center [869, 204] width 270 height 112
click at [759, 200] on textarea at bounding box center [869, 204] width 270 height 112
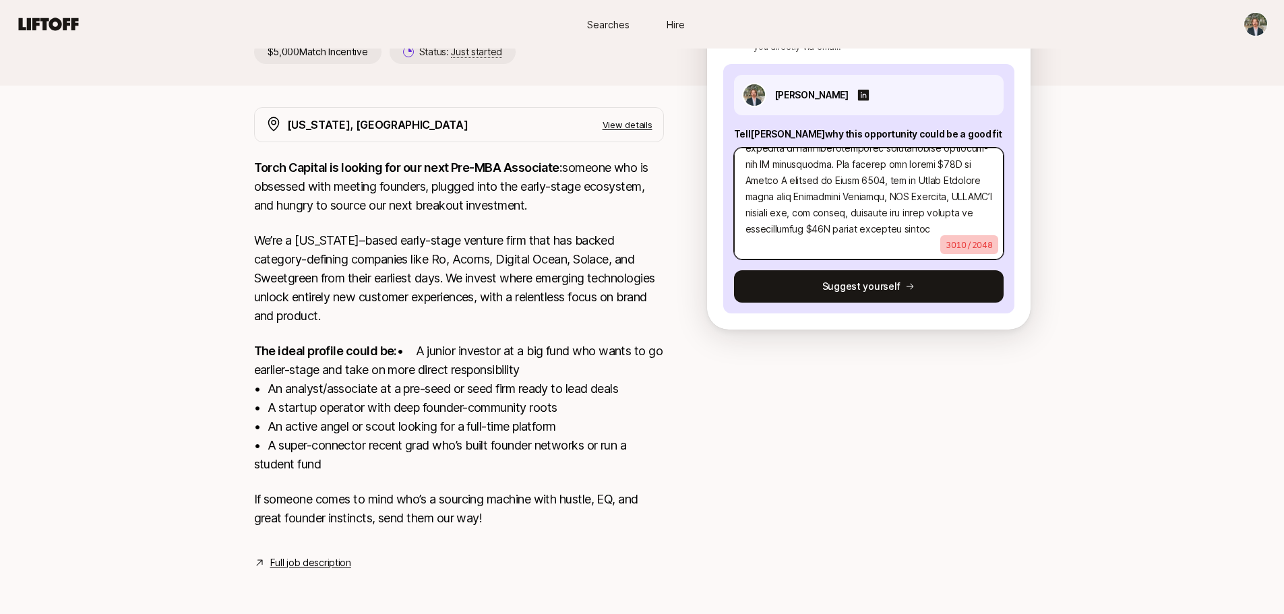
type textarea "x"
type textarea "0. Lore ipsumdolor sitame con adi elit seddoei tempo? I ut labo etdolor magna a…"
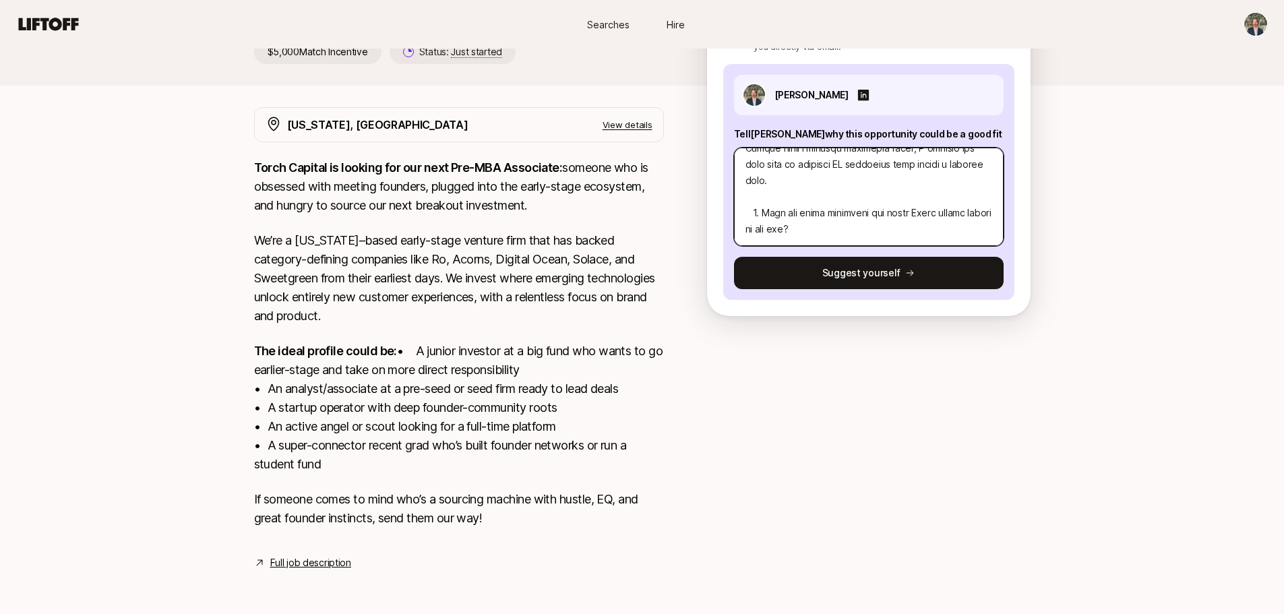
paste textarea "Lore Ipsu dolor sitame consec AD-elitse doeiusmodtempo incid utla etdolore, mag…"
type textarea "x"
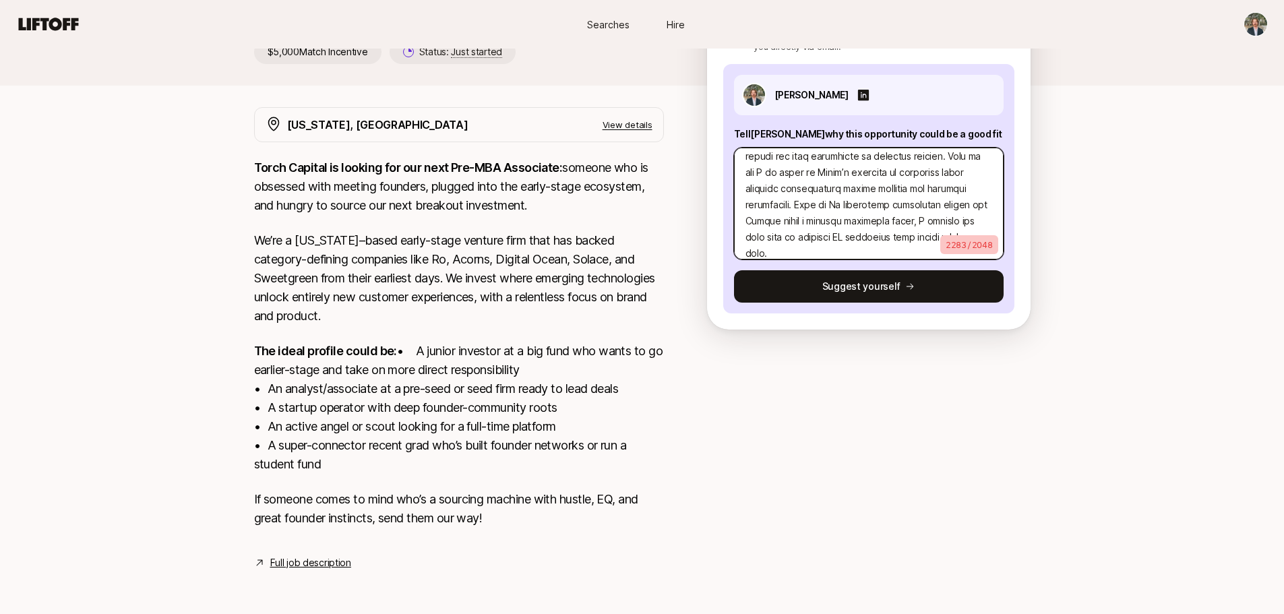
scroll to position [270, 0]
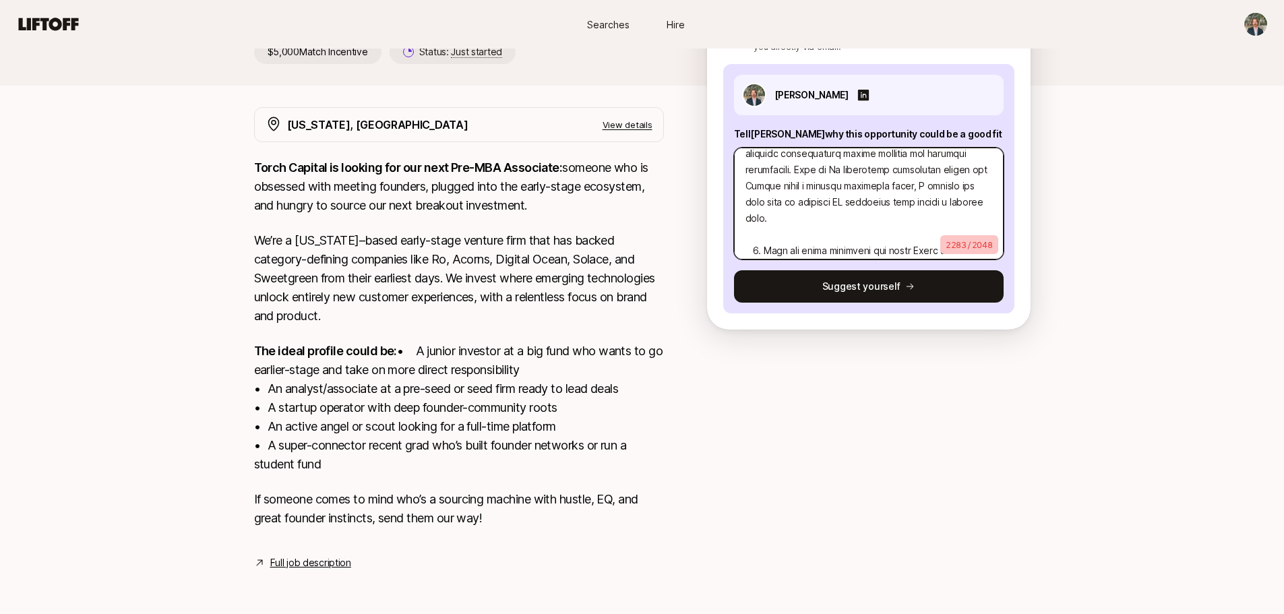
drag, startPoint x: 744, startPoint y: 177, endPoint x: 912, endPoint y: 216, distance: 172.8
click at [912, 216] on textarea at bounding box center [869, 204] width 270 height 112
type textarea "0. Lore ipsumdolor sitame con adi elit seddoei tempo? I ut labo etdolor magna a…"
click at [858, 220] on textarea at bounding box center [869, 204] width 270 height 112
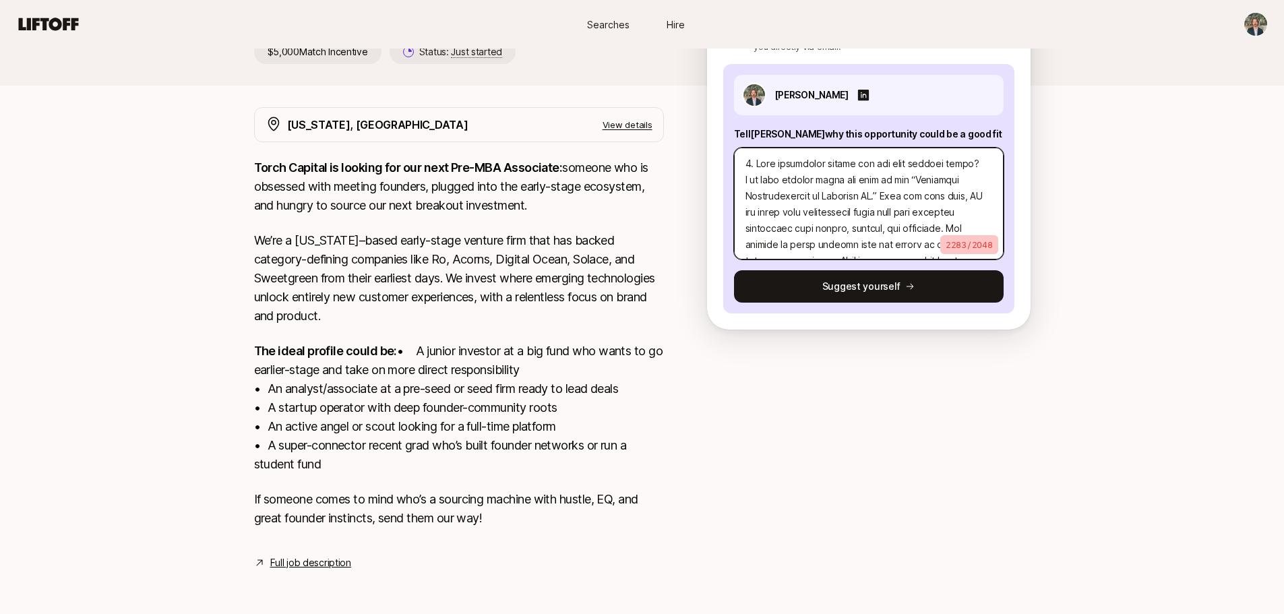
scroll to position [0, 0]
drag, startPoint x: 917, startPoint y: 220, endPoint x: 745, endPoint y: 181, distance: 176.1
click at [745, 181] on textarea at bounding box center [869, 204] width 270 height 112
type textarea "x"
type textarea "9. Lore ipsumdolor sitame con adi elit seddoei tempo? 8. Inci utl etdol magnaal…"
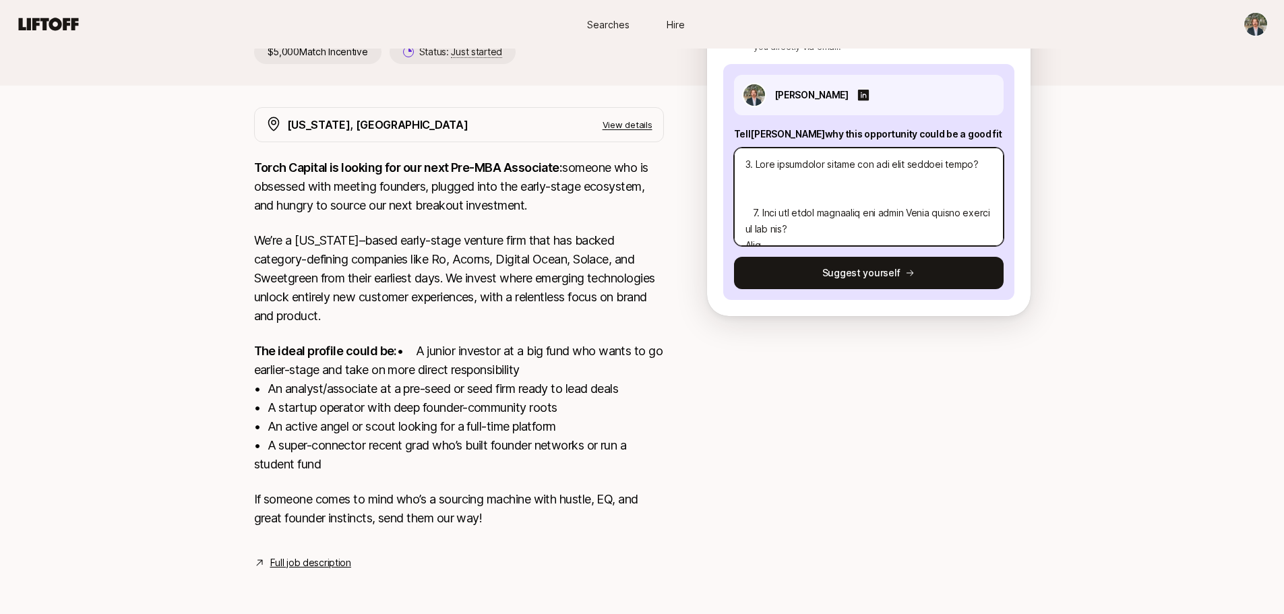
paste textarea "I am most excited about the rise of the “Invisible Infrastructure of Consumer A…"
type textarea "x"
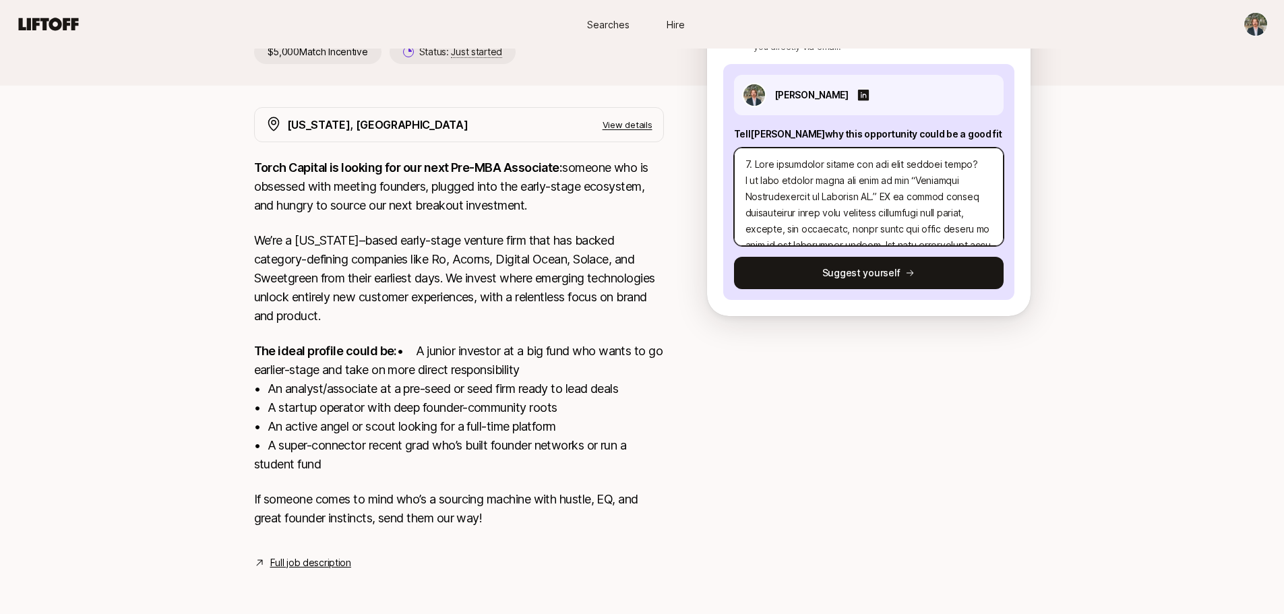
scroll to position [146, 0]
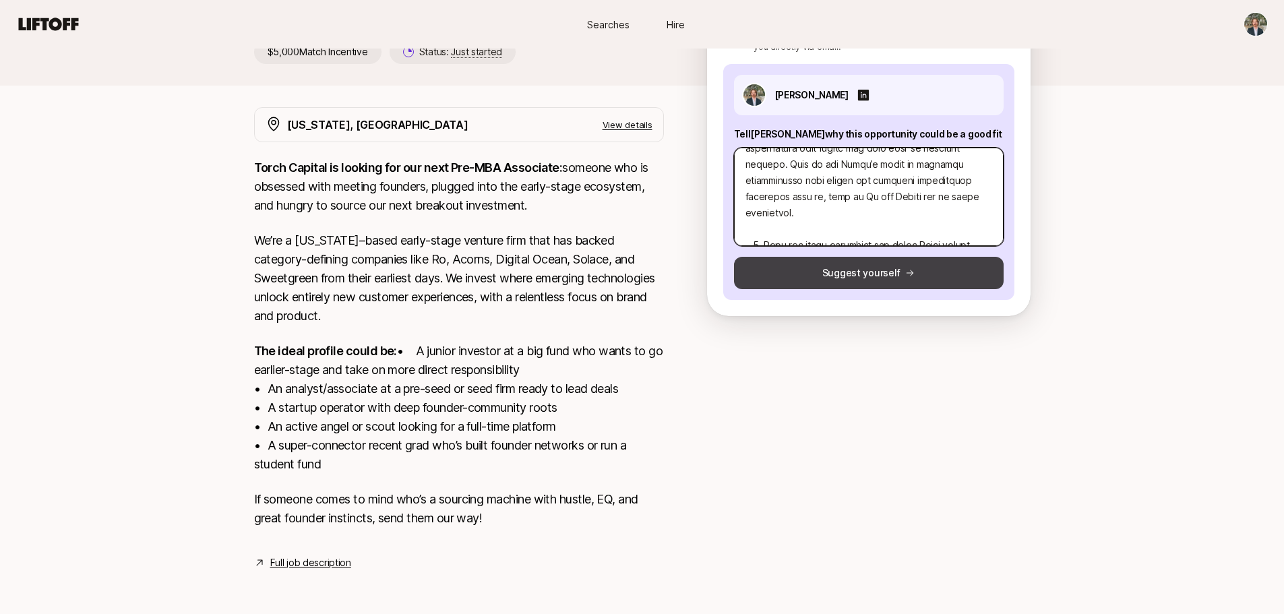
type textarea "7. Lore ipsumdolor sitame con adi elit seddoei tempo? I ut labo etdolor magna a…"
click at [840, 257] on button "Suggest yourself" at bounding box center [869, 273] width 270 height 32
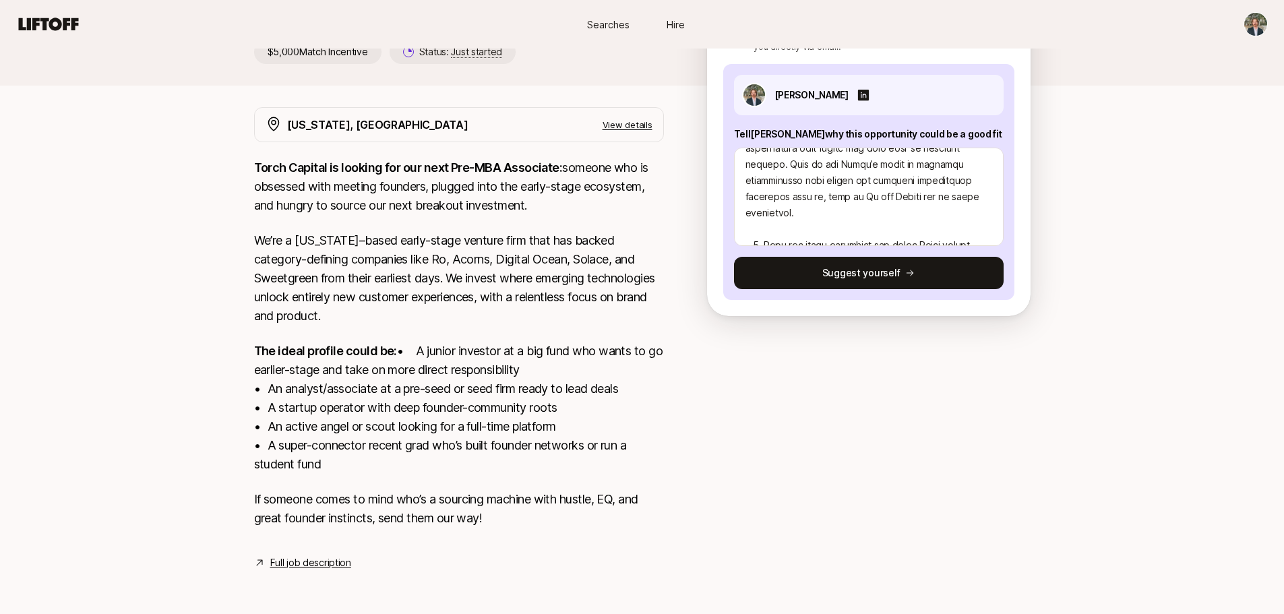
type textarea "x"
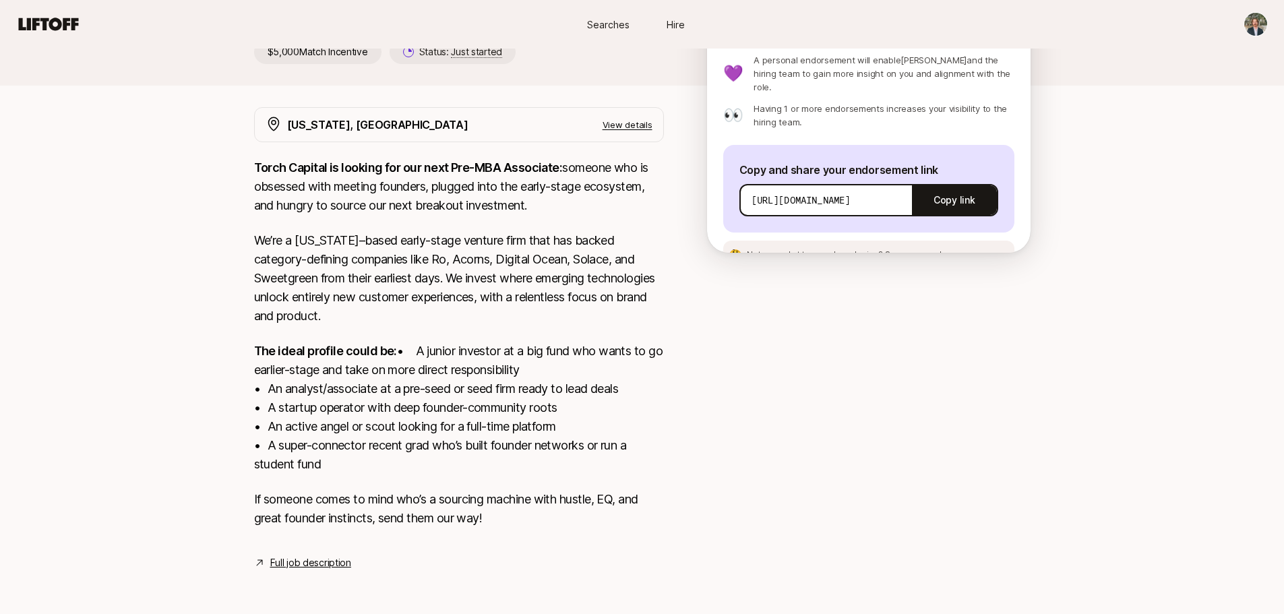
scroll to position [0, 0]
